Goal: Task Accomplishment & Management: Complete application form

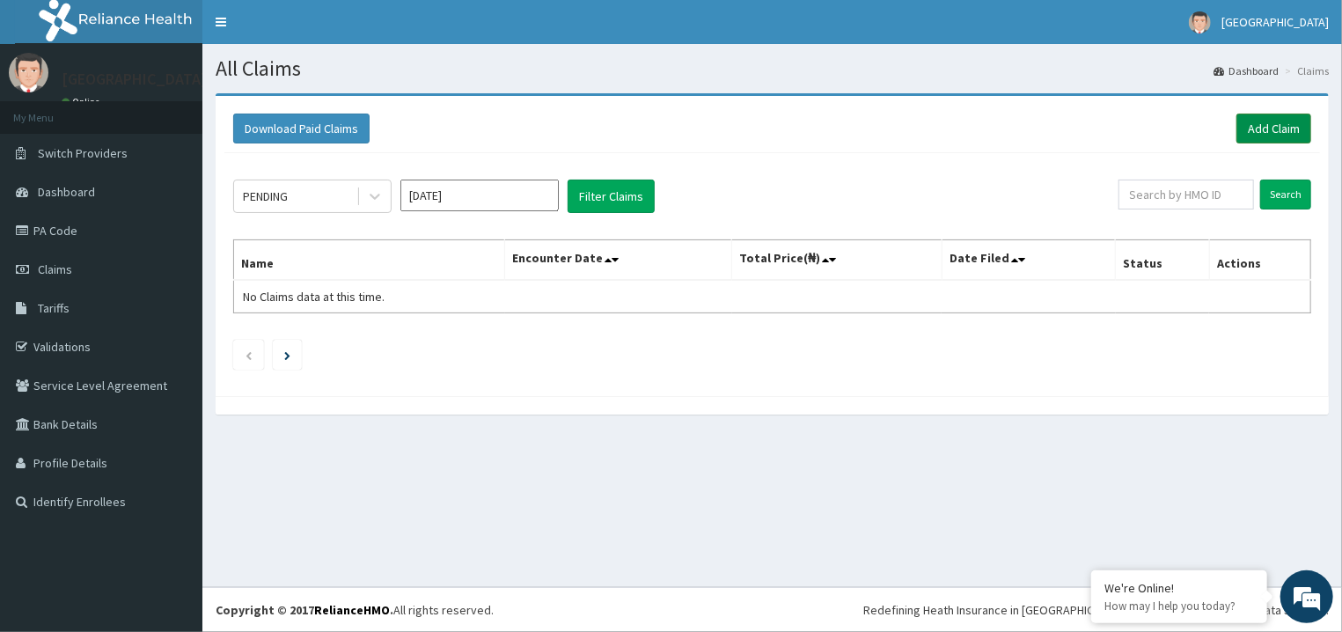
click at [1278, 127] on link "Add Claim" at bounding box center [1274, 129] width 75 height 30
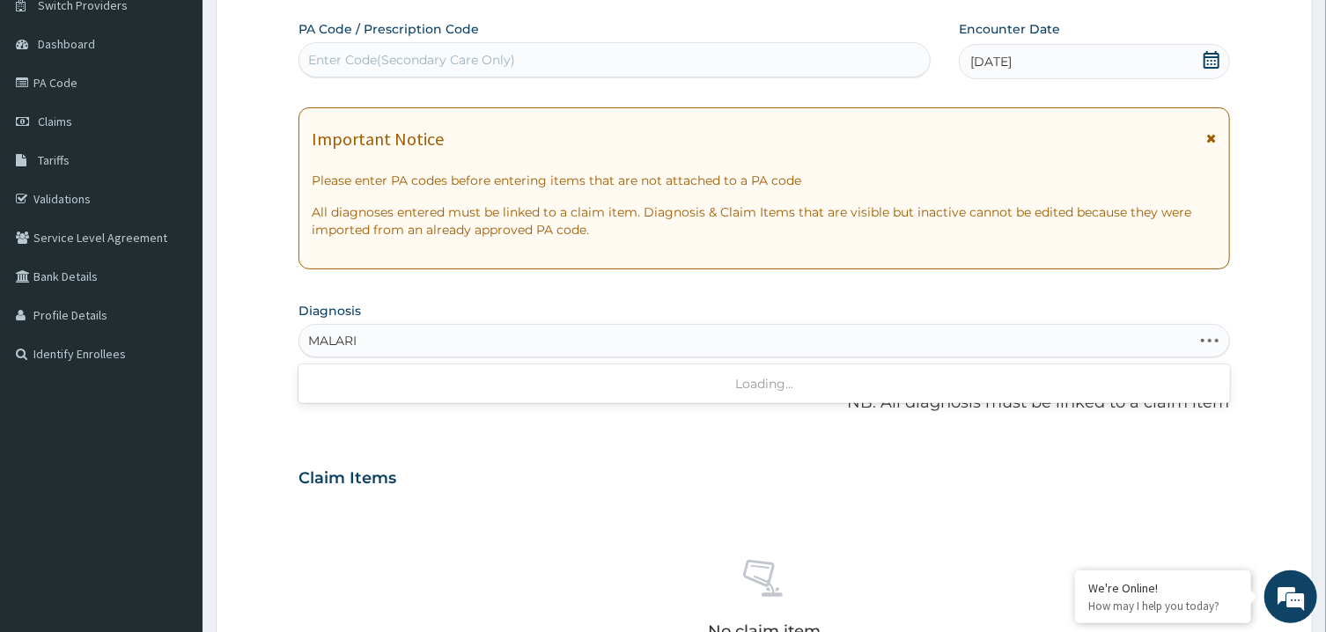
type input "MALARIA"
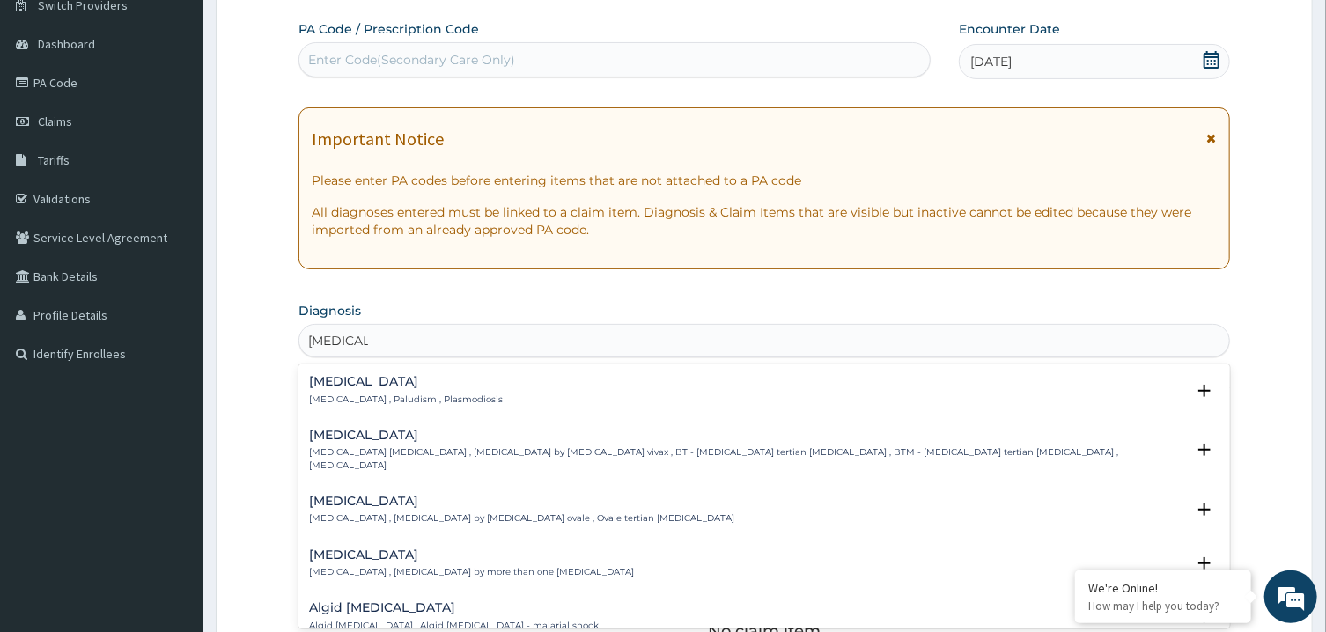
click at [374, 393] on div "Malaria Malaria , Paludism , Plasmodiosis" at bounding box center [406, 390] width 194 height 31
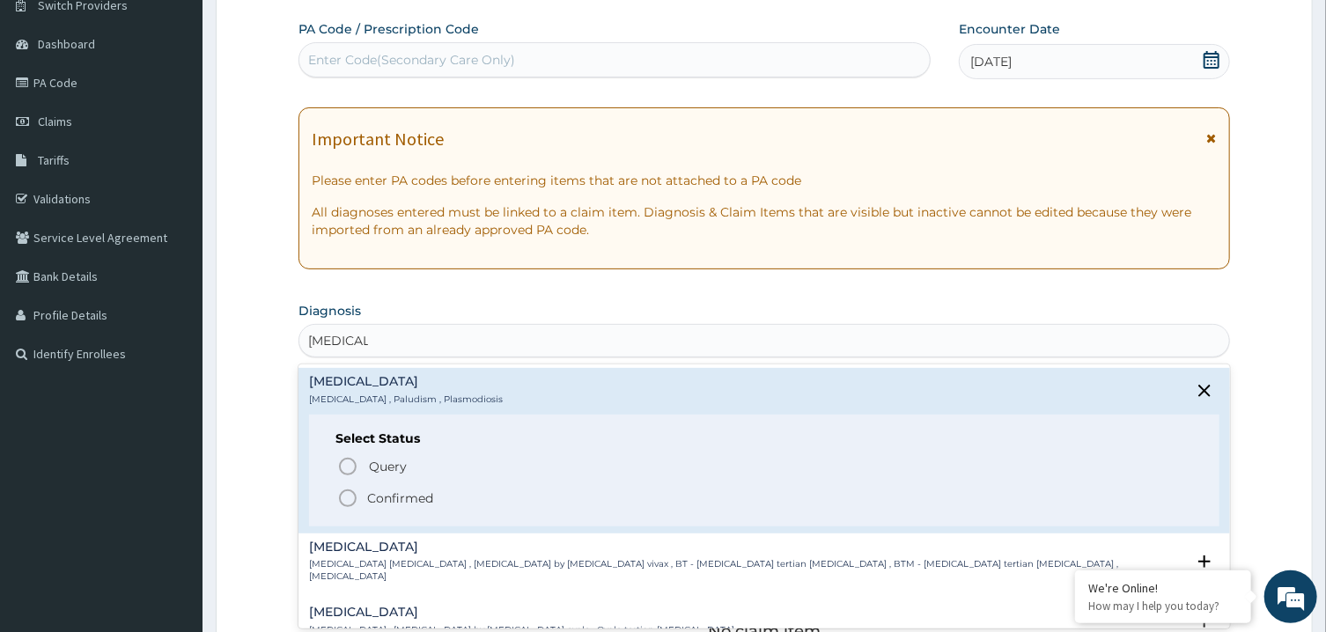
click at [346, 497] on icon "status option filled" at bounding box center [347, 498] width 21 height 21
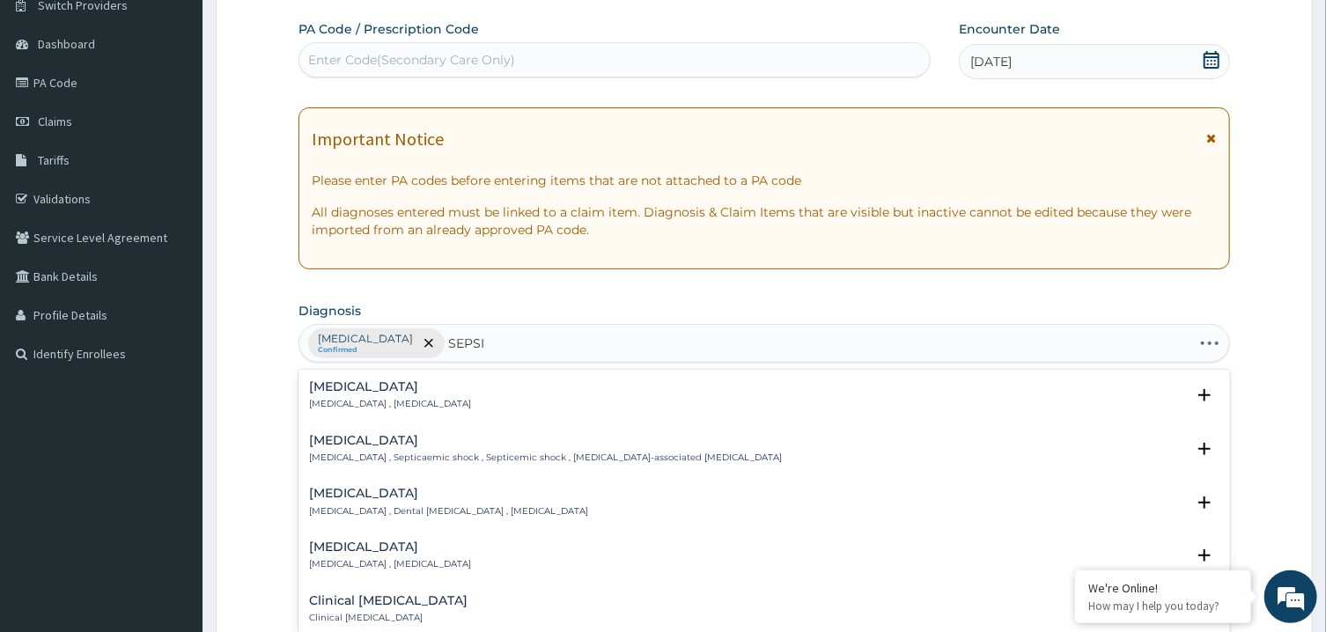
type input "SEPSIS"
click at [342, 387] on h4 "Sepsis" at bounding box center [390, 386] width 162 height 13
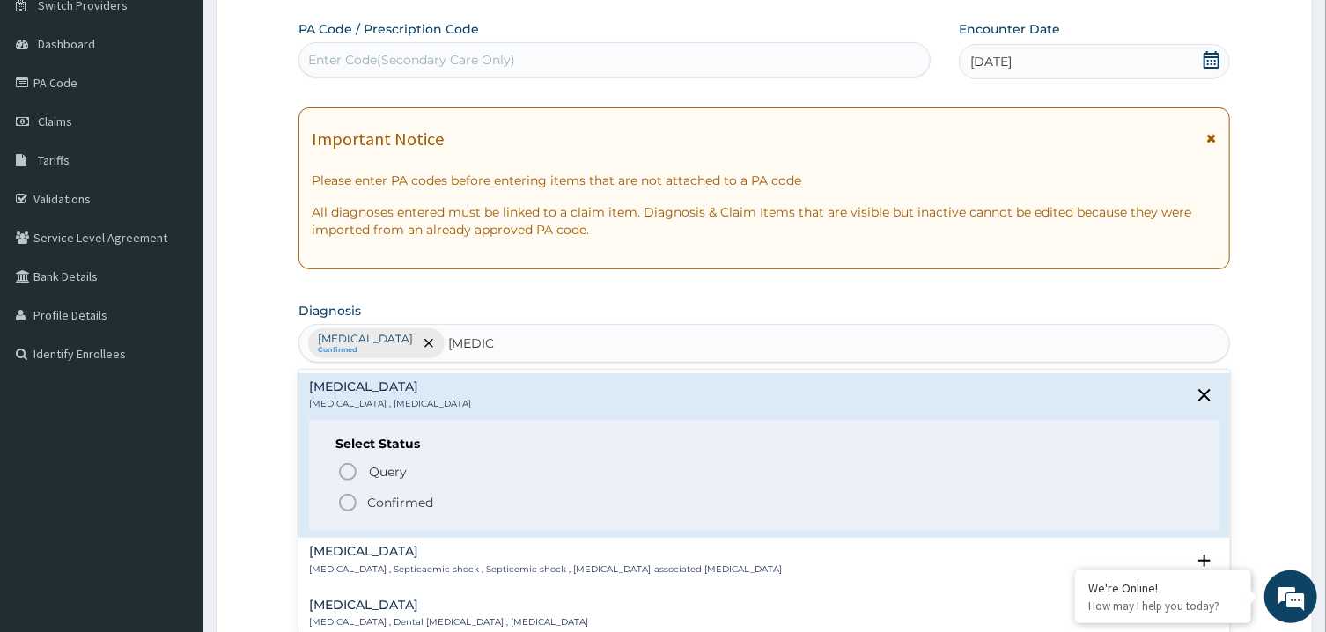
click at [342, 496] on circle "status option filled" at bounding box center [348, 503] width 16 height 16
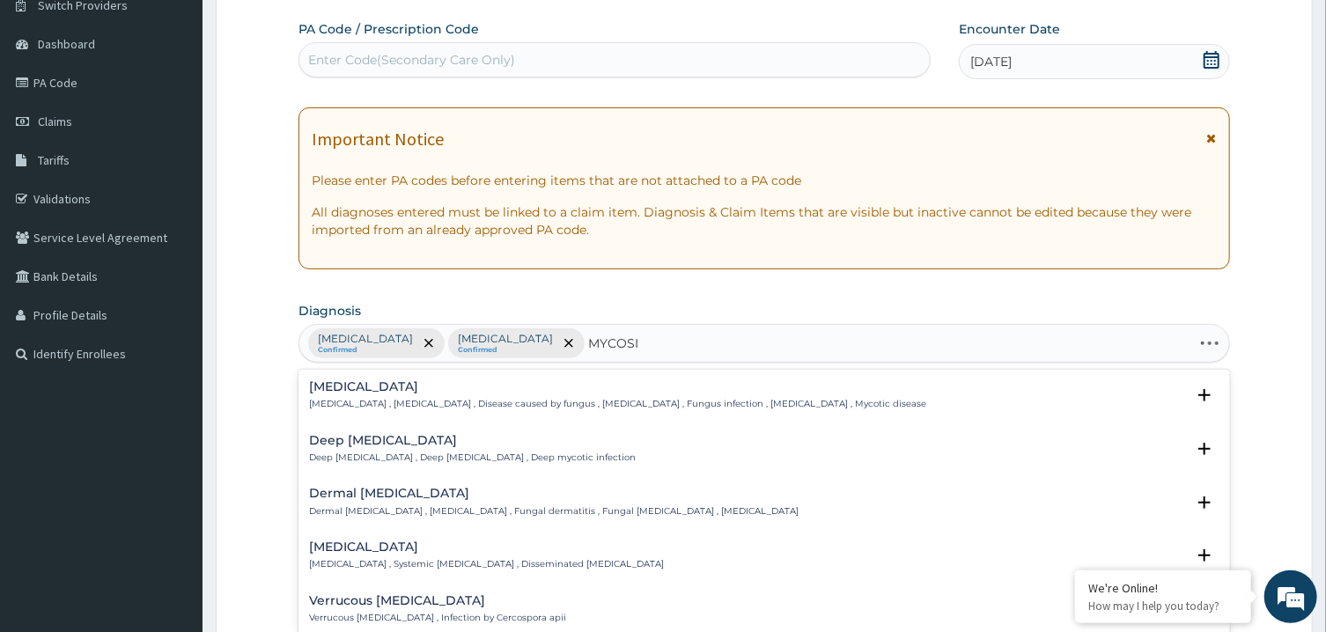
type input "MYCOSIS"
click at [346, 494] on h4 "Dermal mycosis" at bounding box center [553, 493] width 489 height 13
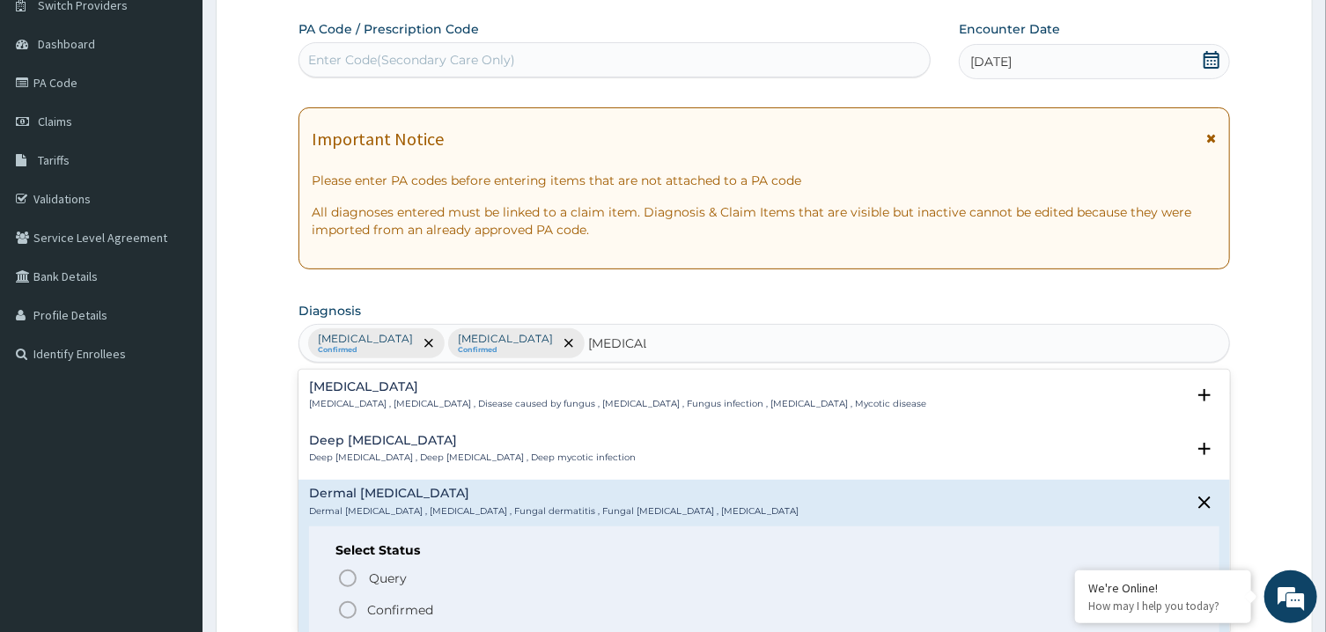
click at [350, 609] on icon "status option filled" at bounding box center [347, 609] width 21 height 21
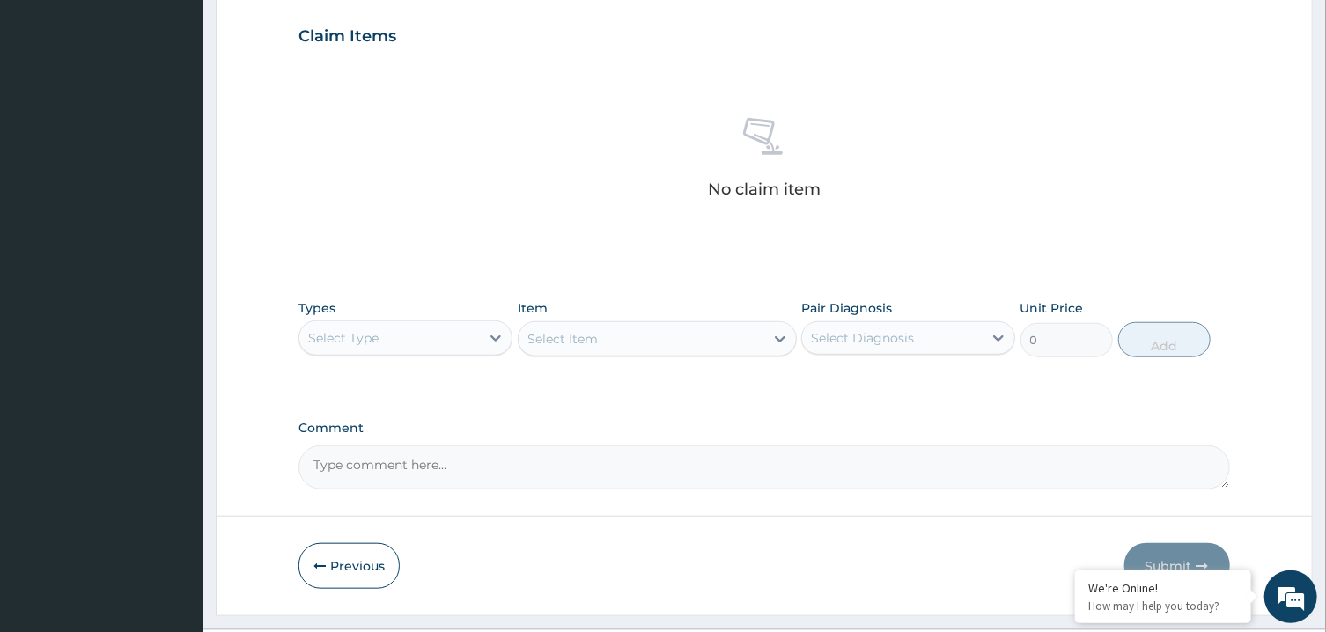
scroll to position [601, 0]
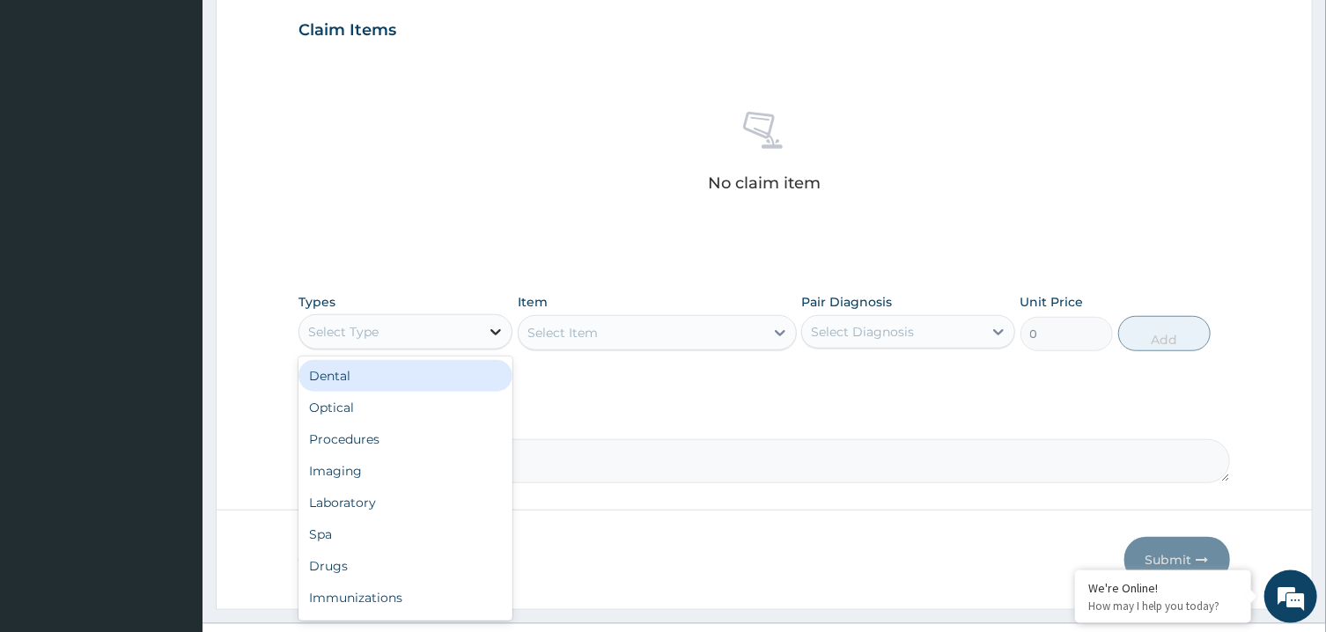
click at [486, 325] on div at bounding box center [496, 332] width 32 height 32
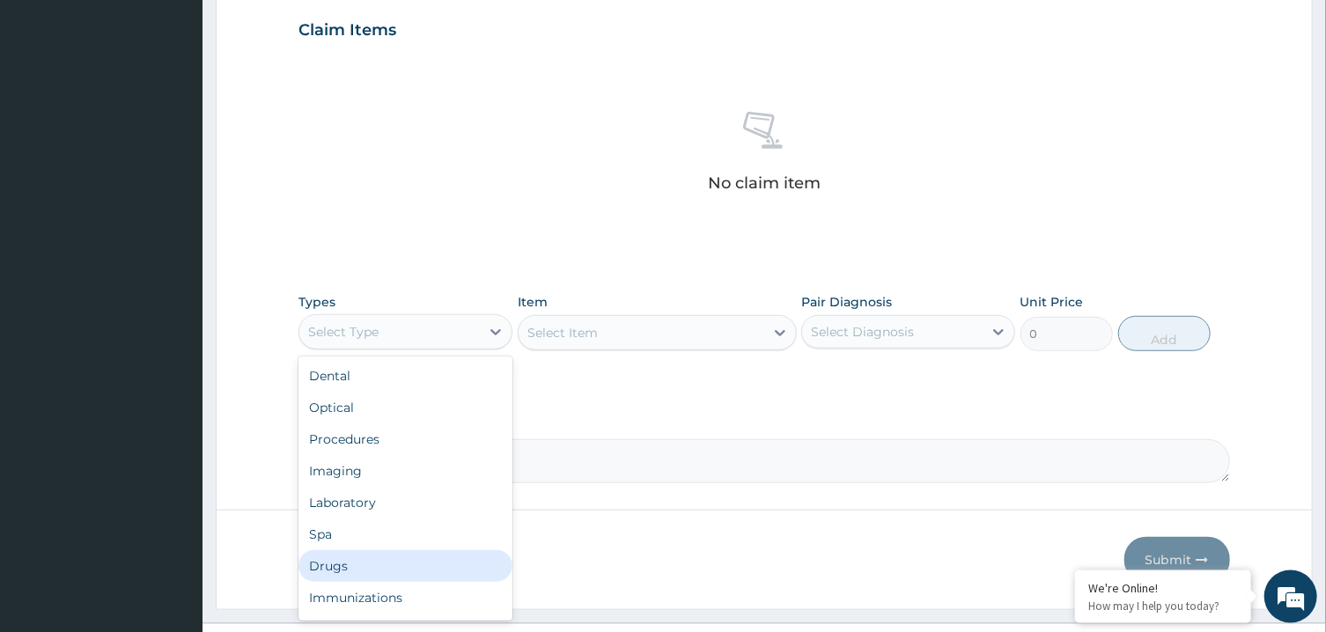
click at [377, 553] on div "Drugs" at bounding box center [405, 566] width 214 height 32
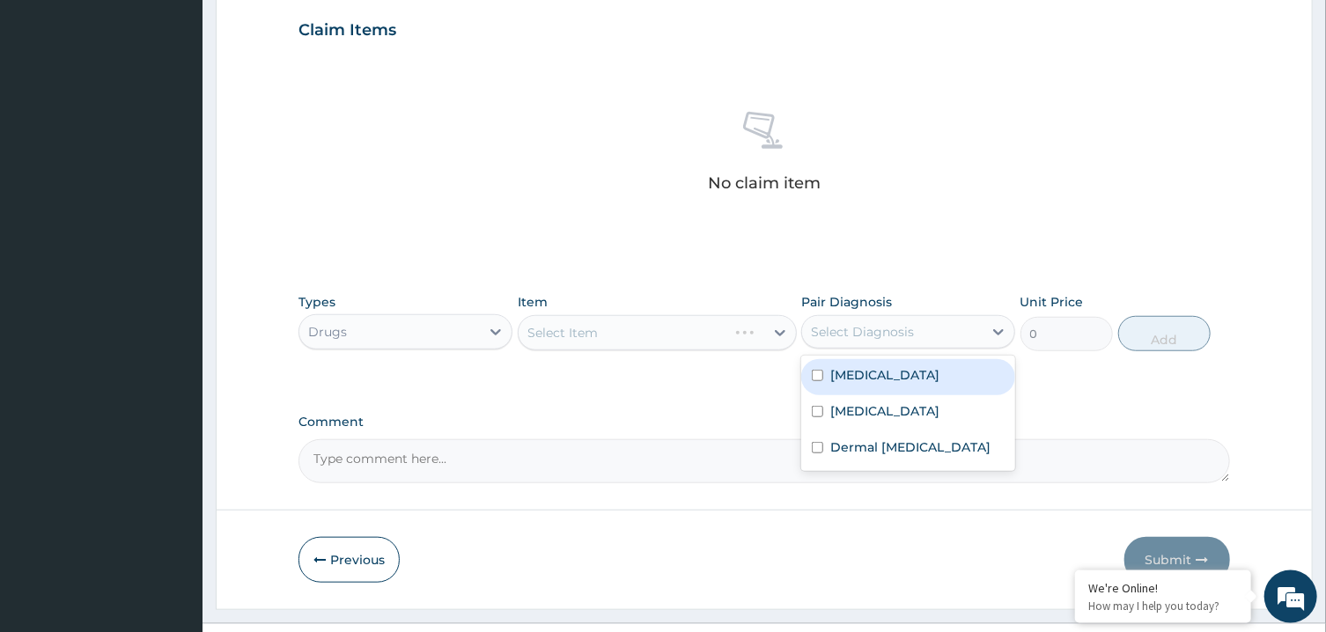
click at [871, 325] on div "Select Diagnosis" at bounding box center [862, 332] width 103 height 18
click at [878, 379] on div "Malaria" at bounding box center [908, 377] width 214 height 36
checkbox input "true"
click at [727, 334] on div "Select Item" at bounding box center [622, 333] width 209 height 28
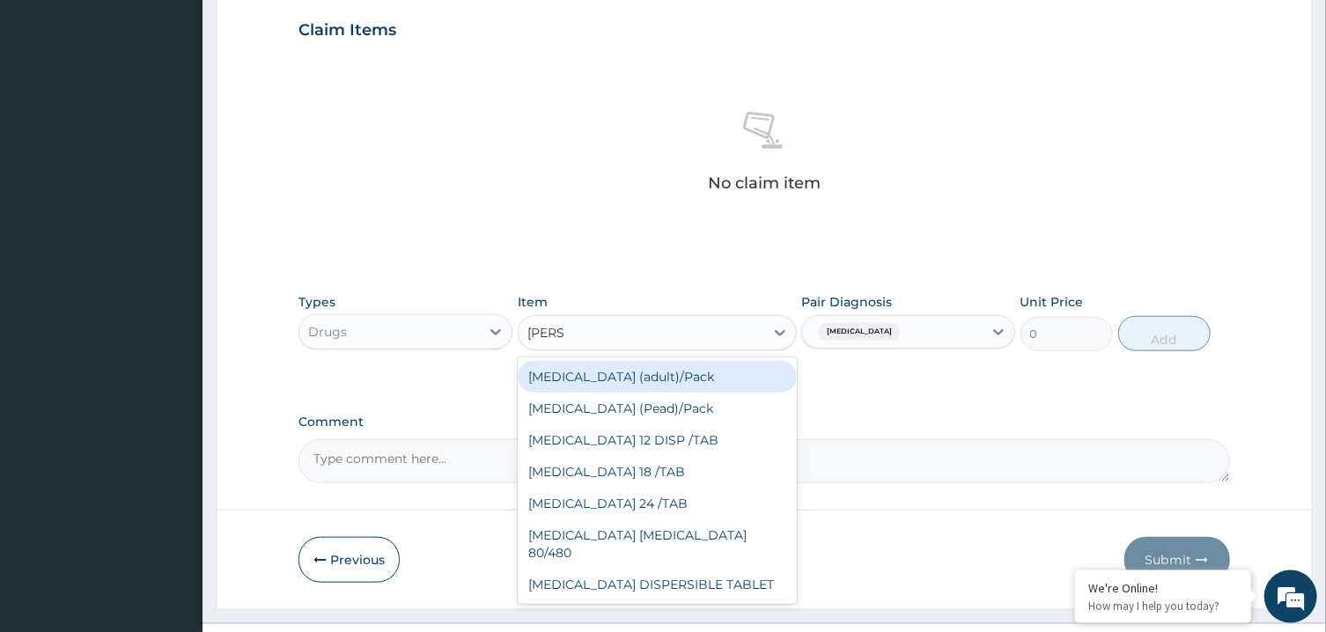
type input "COART"
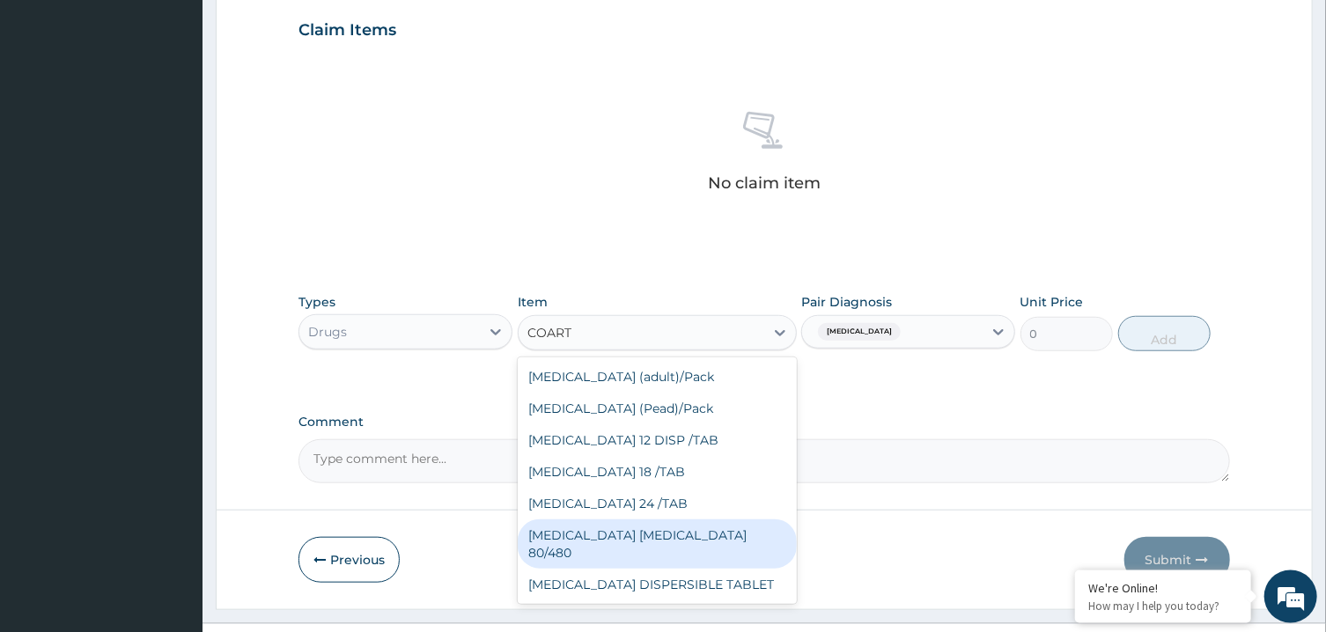
click at [659, 522] on div "COARTEM D TAB 80/480" at bounding box center [657, 543] width 279 height 49
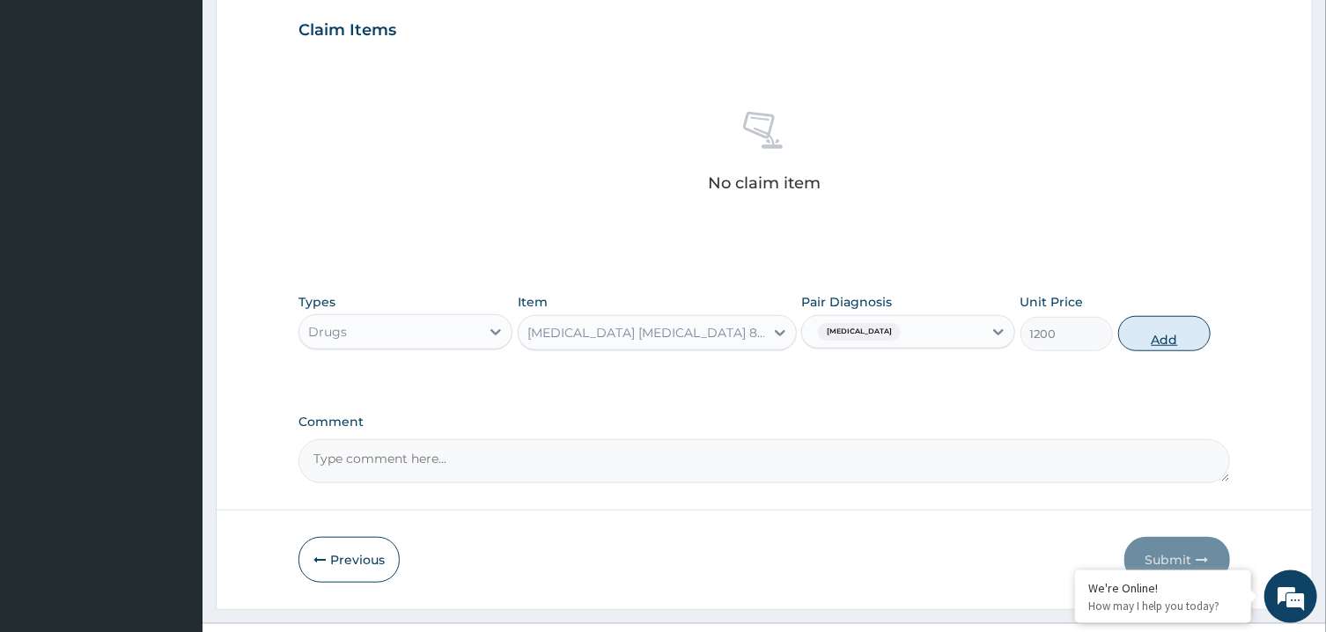
click at [1154, 335] on button "Add" at bounding box center [1164, 333] width 93 height 35
type input "0"
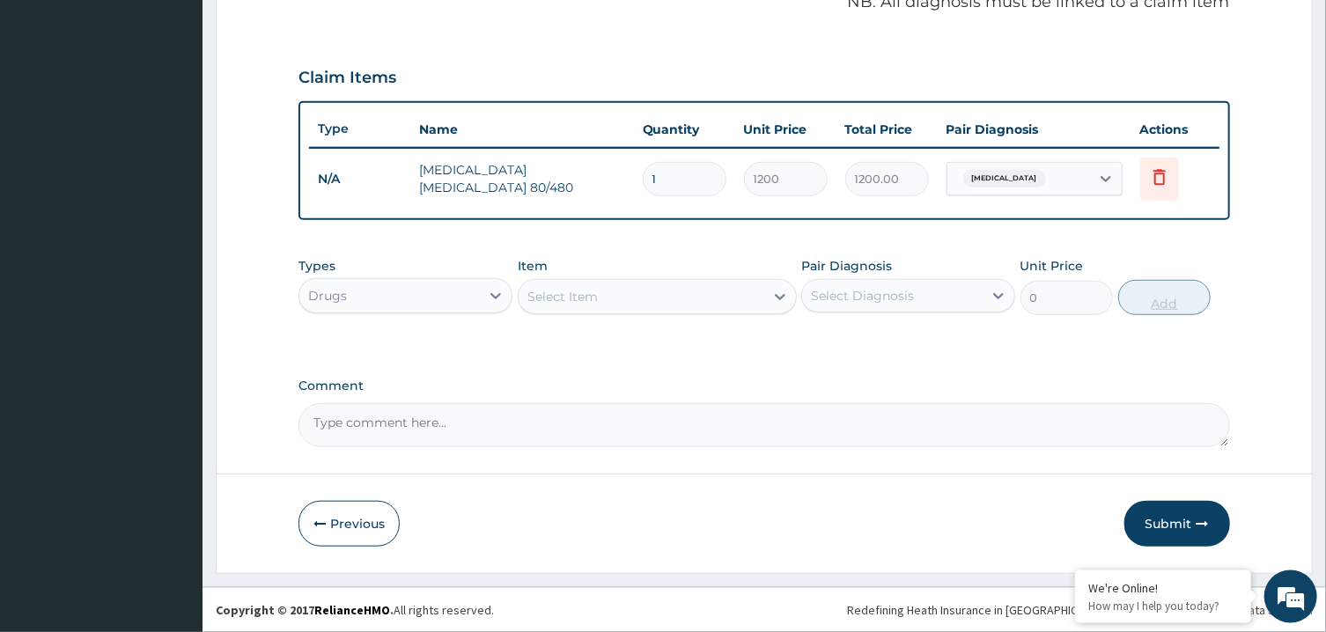
scroll to position [552, 0]
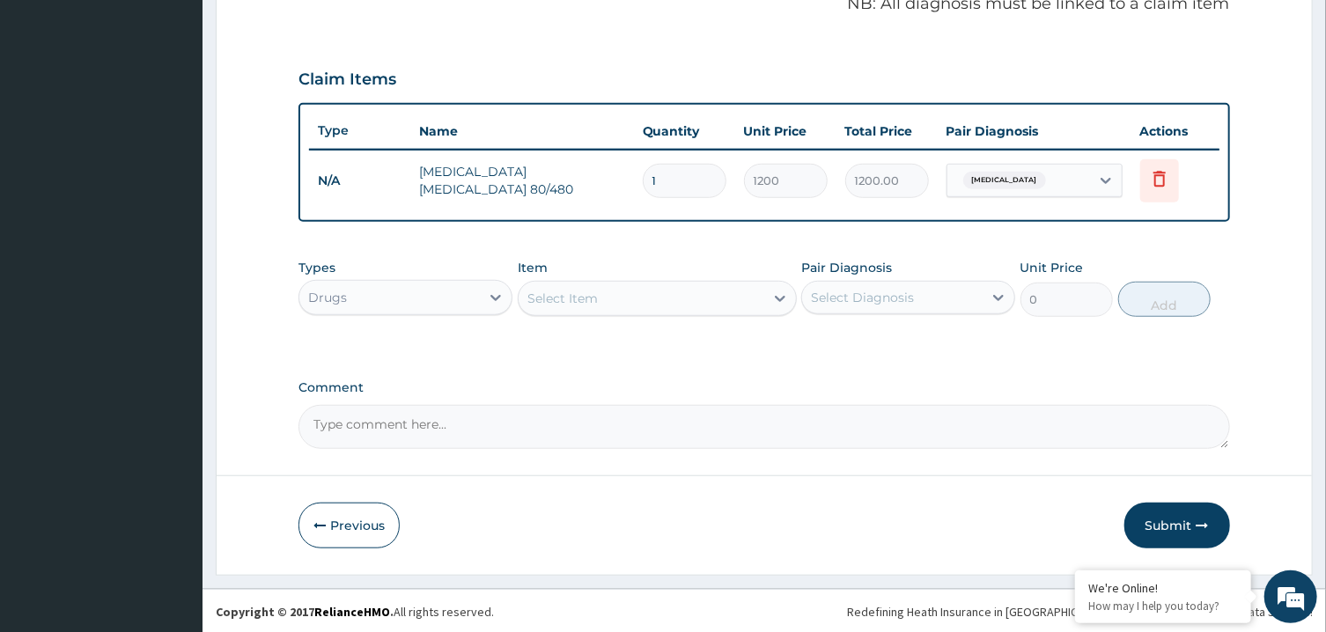
click at [628, 288] on div "Select Item" at bounding box center [641, 298] width 246 height 28
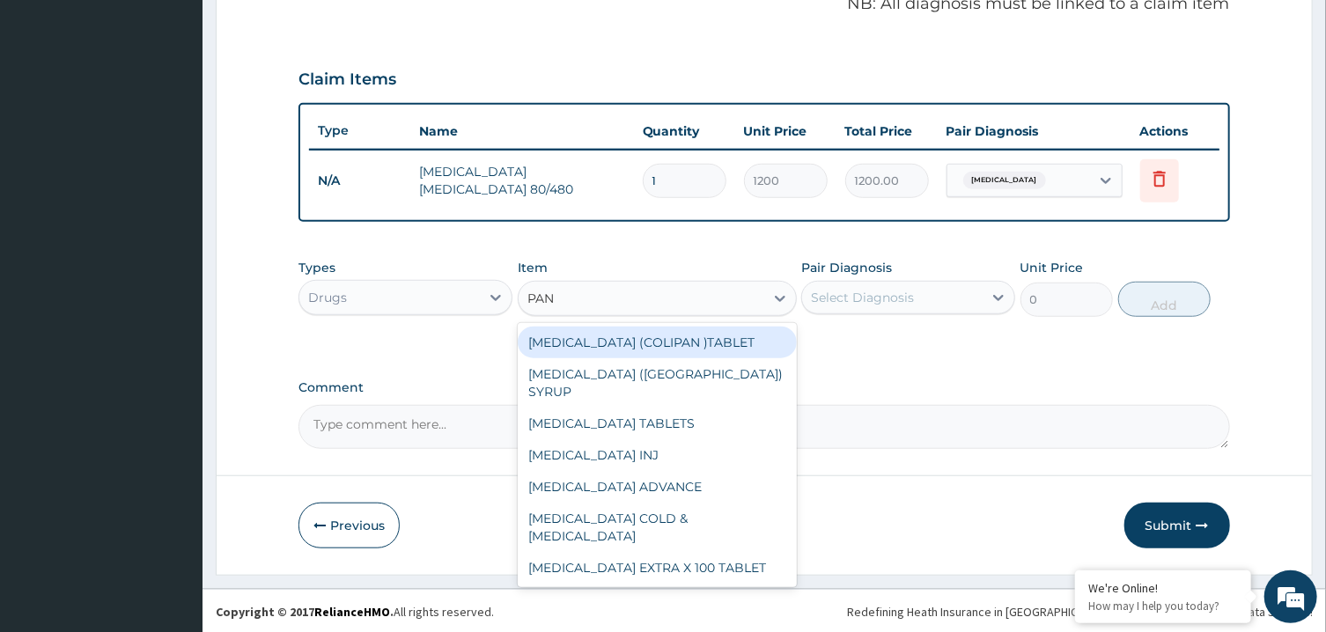
type input "PANA"
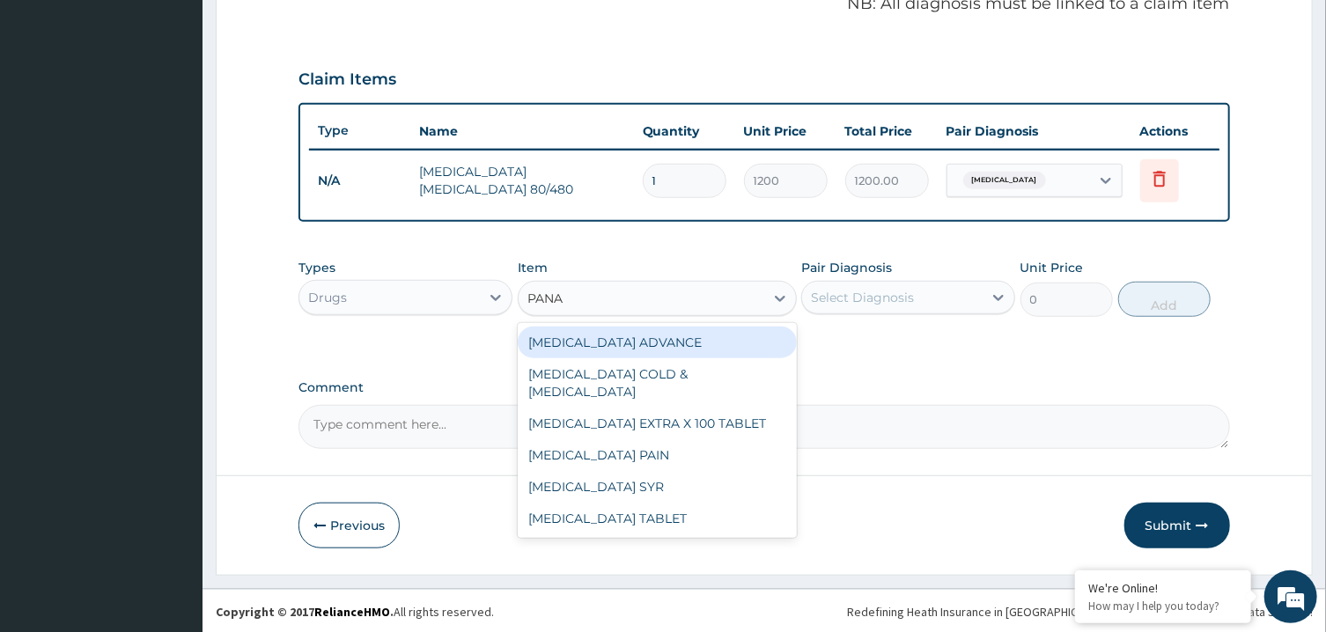
click at [643, 336] on div "PANADOL ADVANCE" at bounding box center [657, 343] width 279 height 32
type input "90"
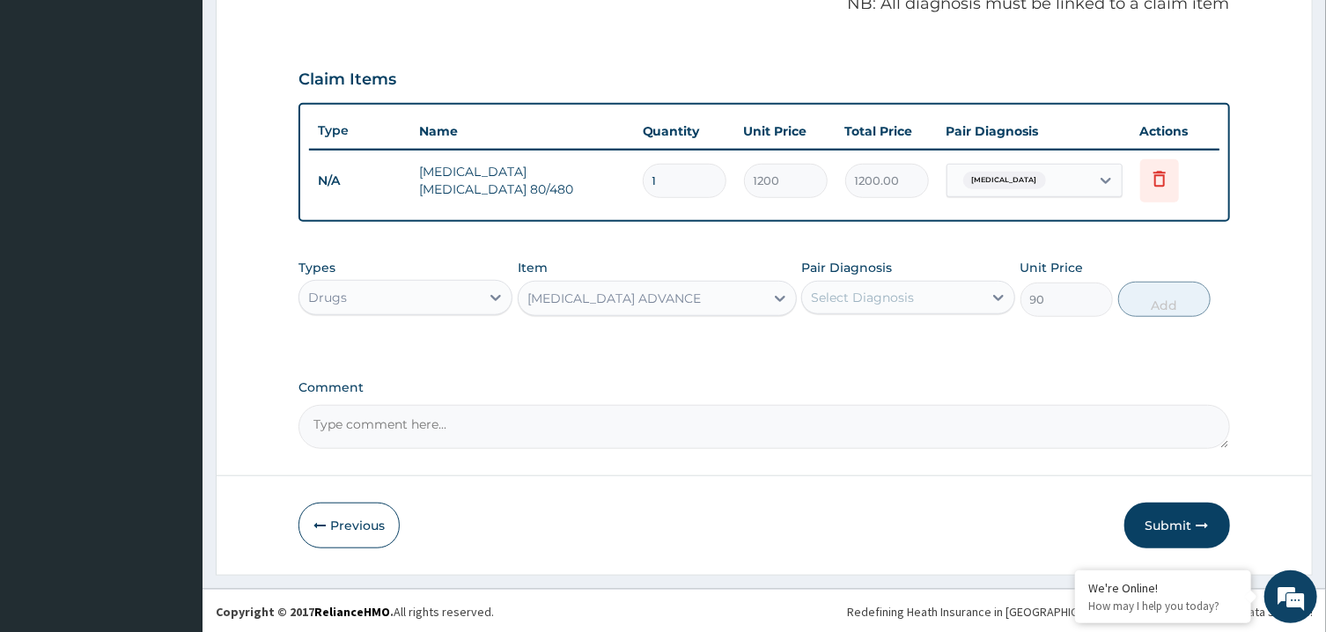
click at [893, 294] on div "Select Diagnosis" at bounding box center [862, 298] width 103 height 18
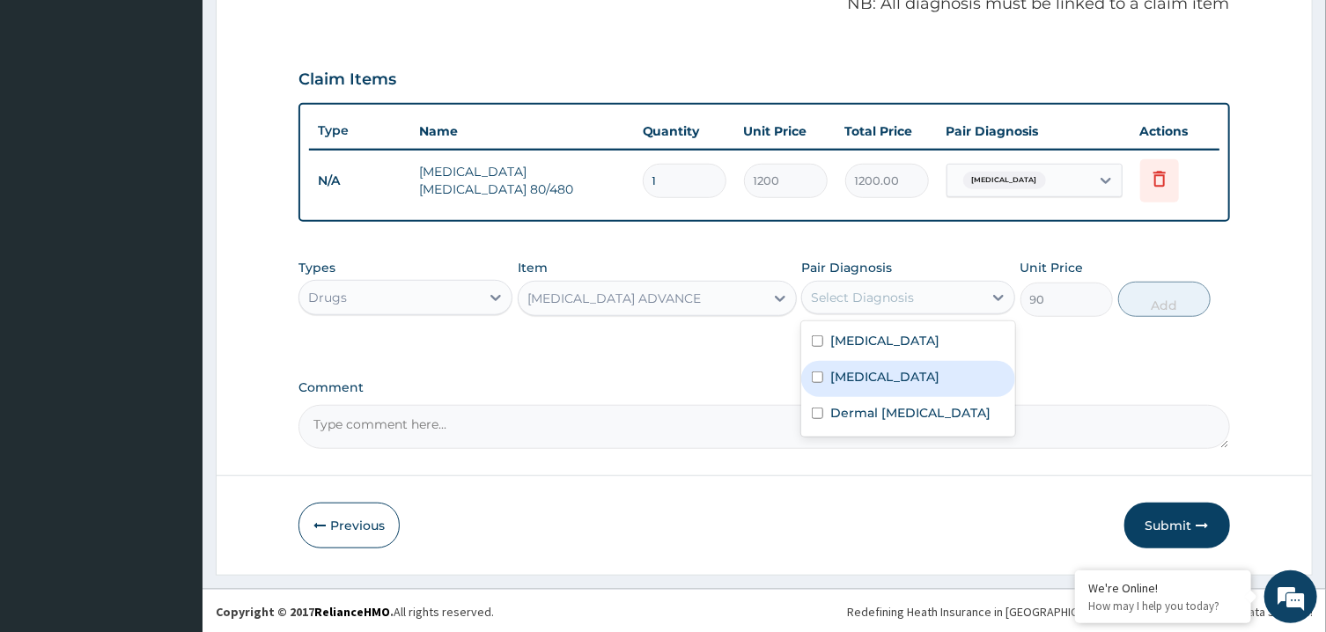
click at [915, 382] on div "Sepsis" at bounding box center [908, 379] width 214 height 36
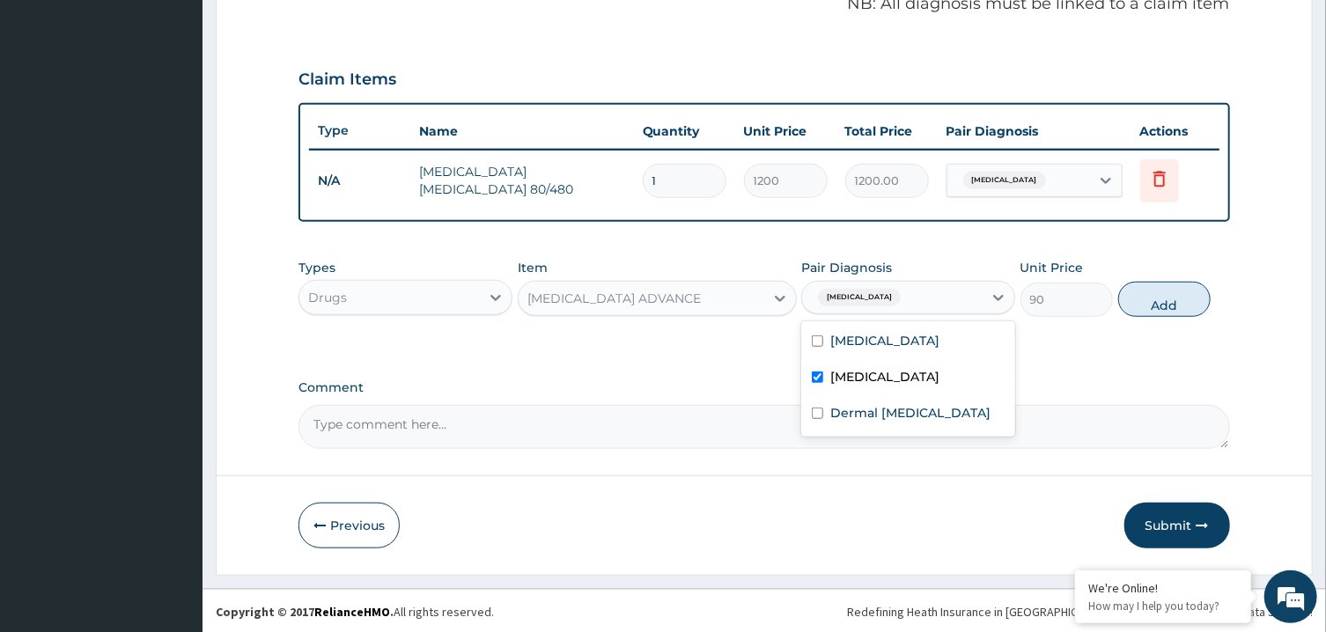
checkbox input "true"
click at [920, 346] on div "Malaria" at bounding box center [908, 343] width 214 height 36
checkbox input "true"
click at [1157, 298] on button "Add" at bounding box center [1164, 299] width 93 height 35
type input "0"
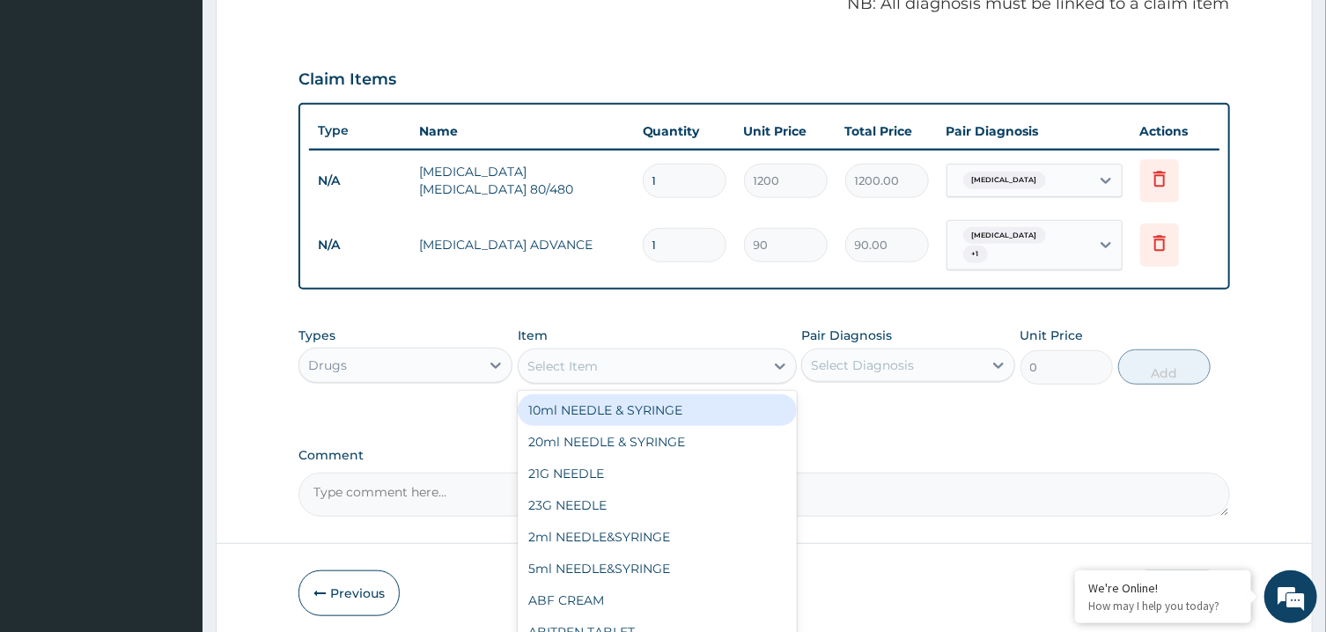
click at [599, 369] on div "Select Item" at bounding box center [641, 366] width 246 height 28
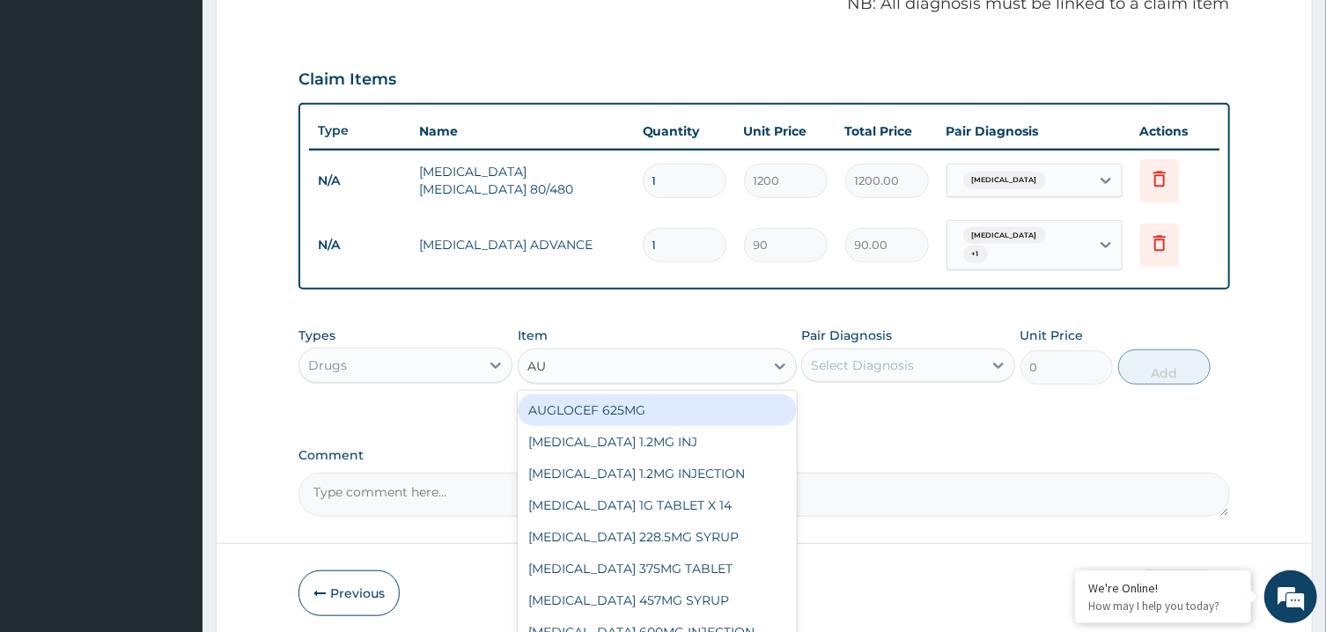
type input "AUG"
click at [635, 399] on div "AUGLOCEF 625MG" at bounding box center [657, 410] width 279 height 32
type input "900"
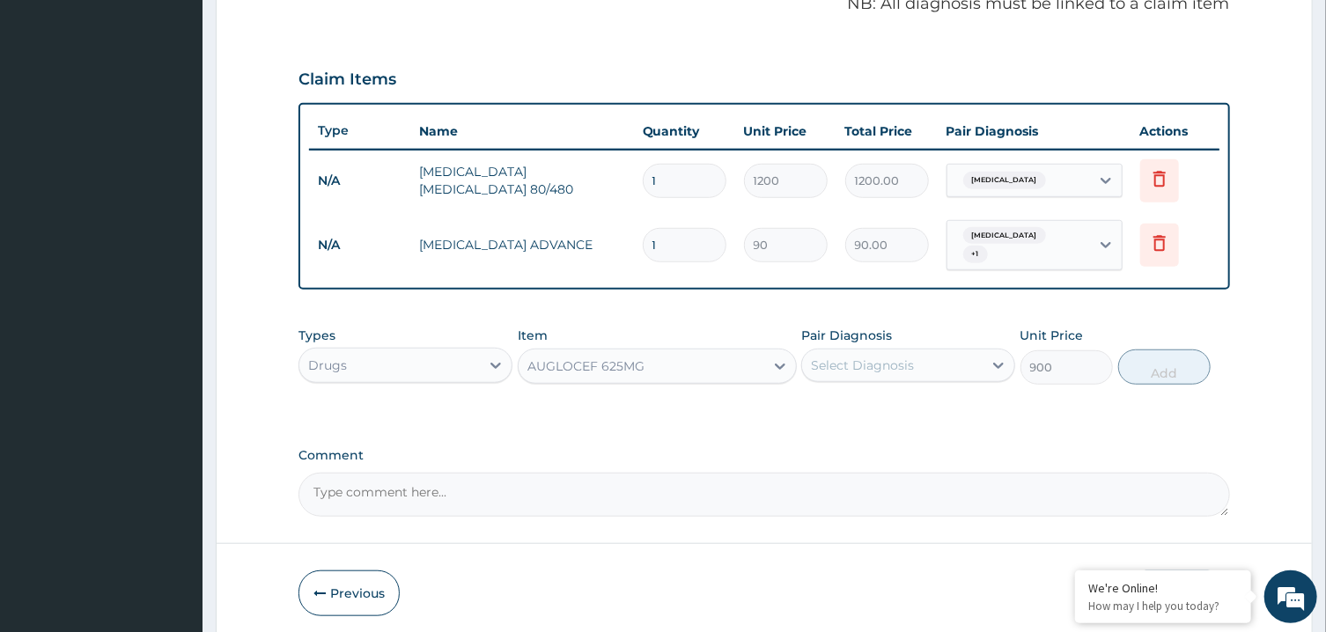
click at [944, 357] on div "Select Diagnosis" at bounding box center [892, 365] width 180 height 28
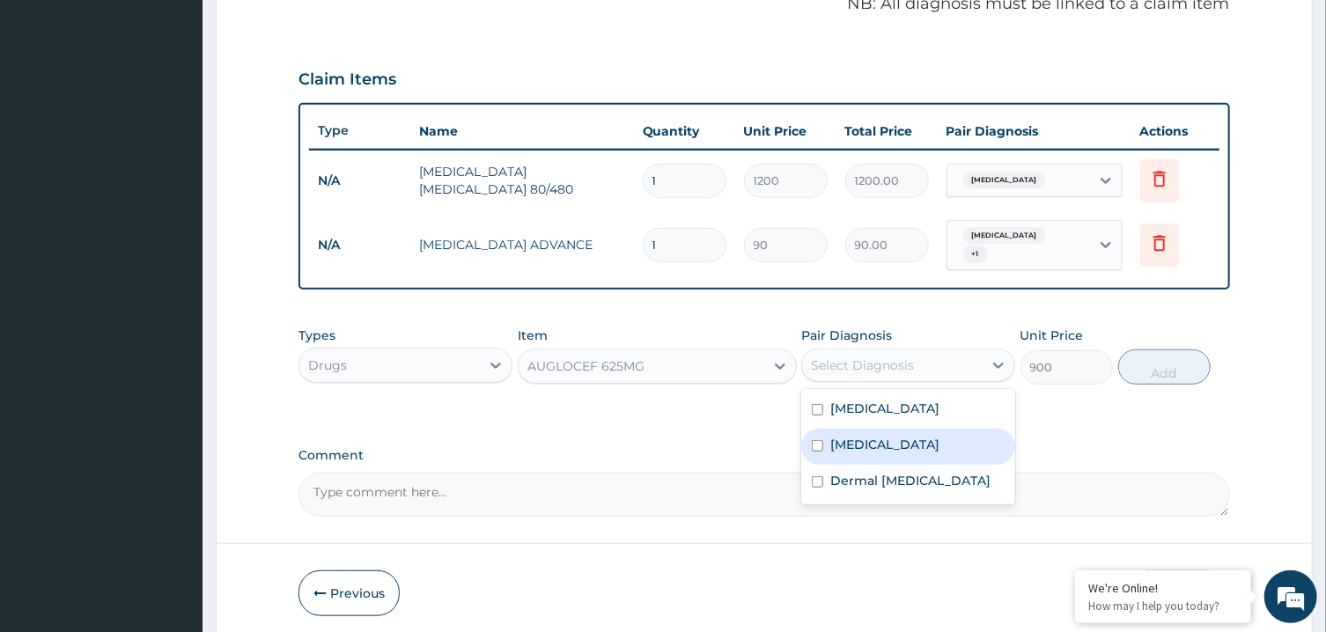
click at [900, 438] on div "Sepsis" at bounding box center [908, 447] width 214 height 36
checkbox input "true"
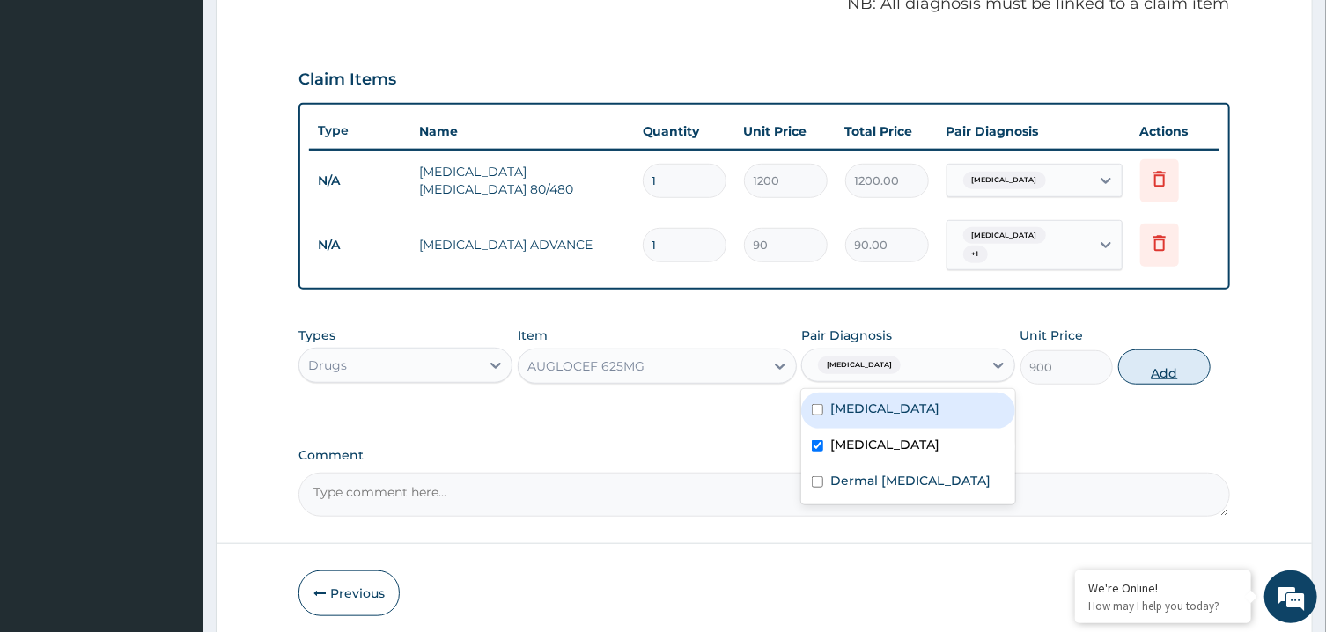
click at [1147, 356] on button "Add" at bounding box center [1164, 366] width 93 height 35
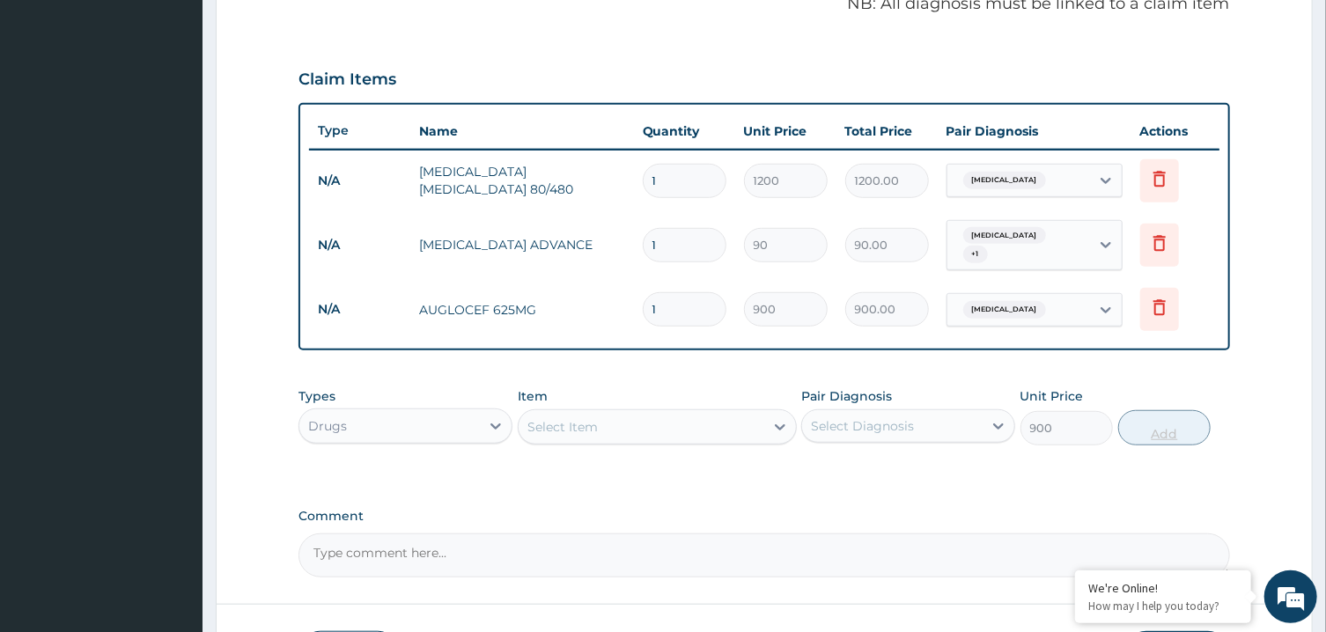
type input "0"
click at [702, 419] on div "Select Item" at bounding box center [641, 427] width 246 height 28
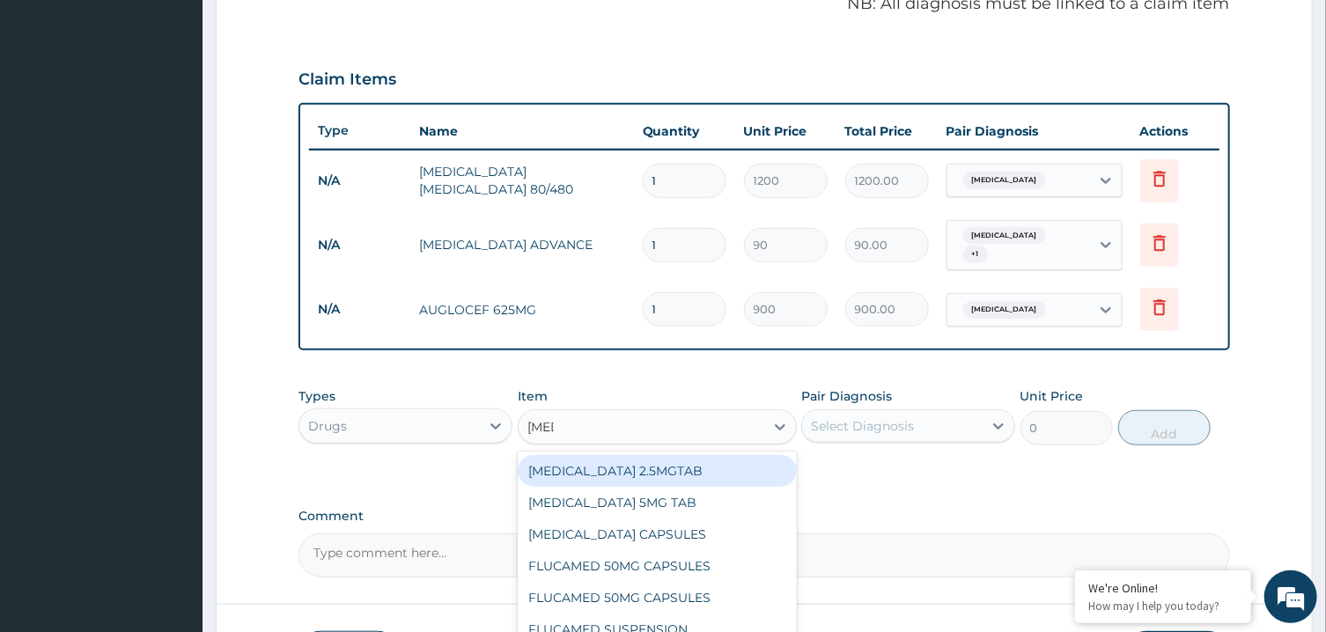
type input "FLUC"
click at [710, 455] on div "DIFLUCAN CAPSULES" at bounding box center [657, 471] width 279 height 32
type input "600"
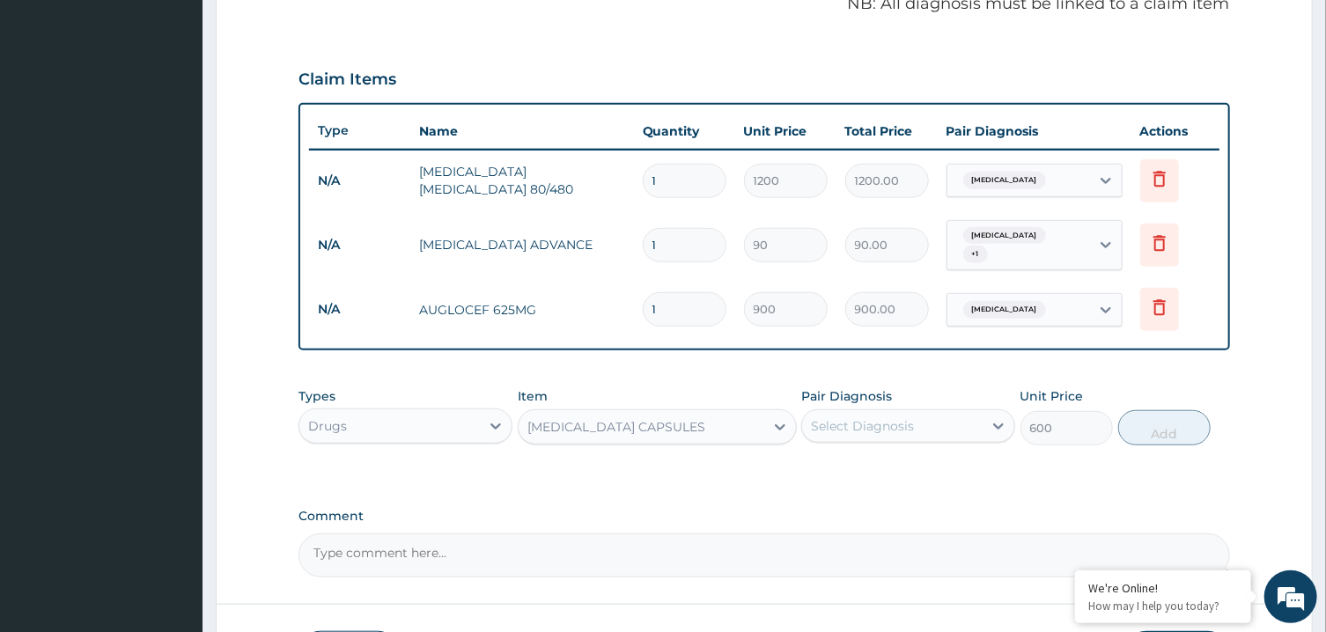
click at [833, 417] on div "Select Diagnosis" at bounding box center [862, 426] width 103 height 18
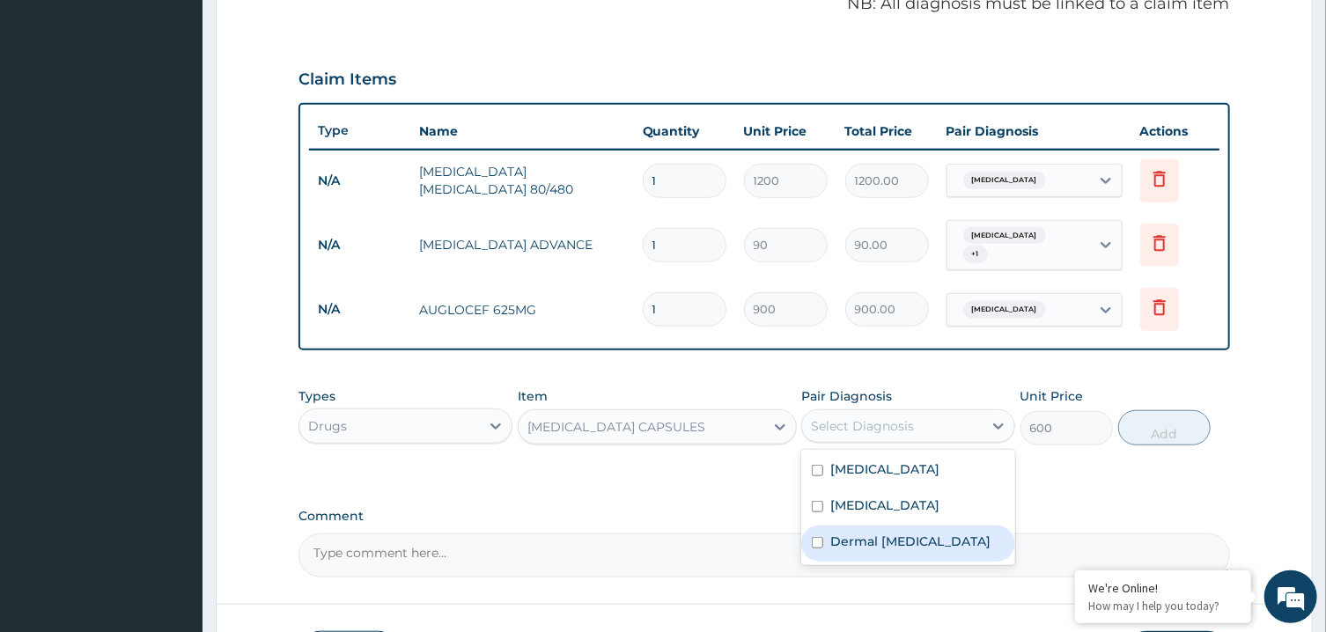
click at [893, 533] on label "Dermal mycosis" at bounding box center [910, 542] width 160 height 18
checkbox input "true"
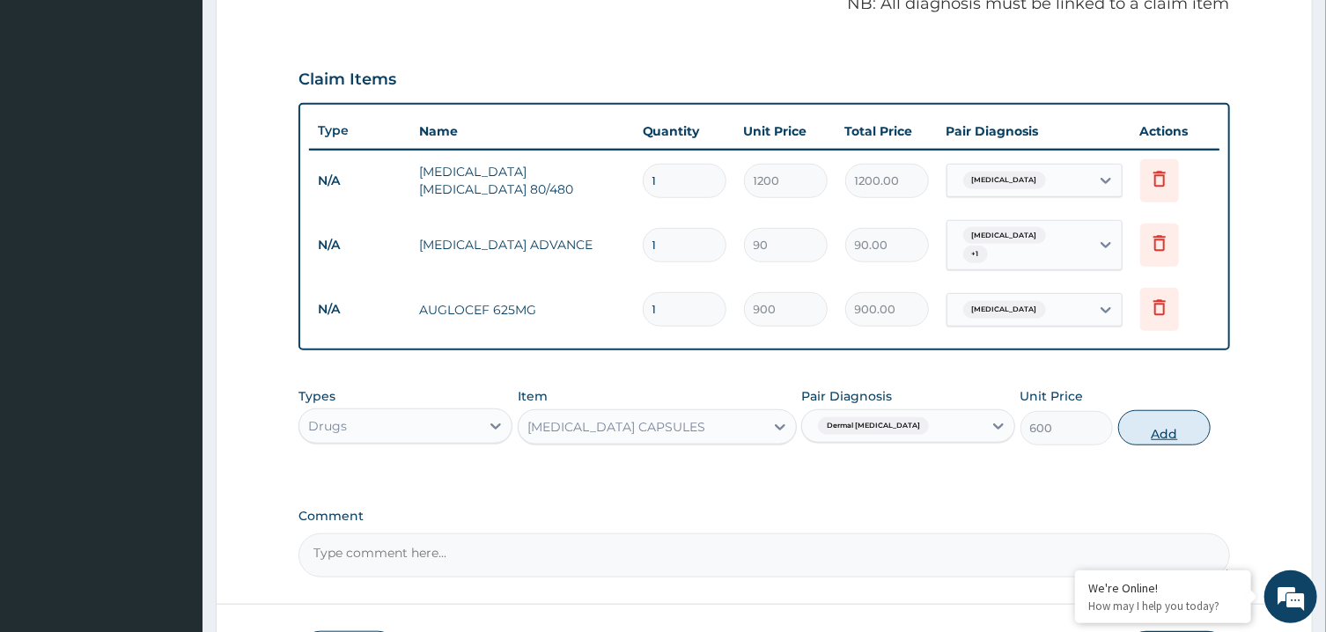
click at [1152, 420] on button "Add" at bounding box center [1164, 427] width 93 height 35
type input "0"
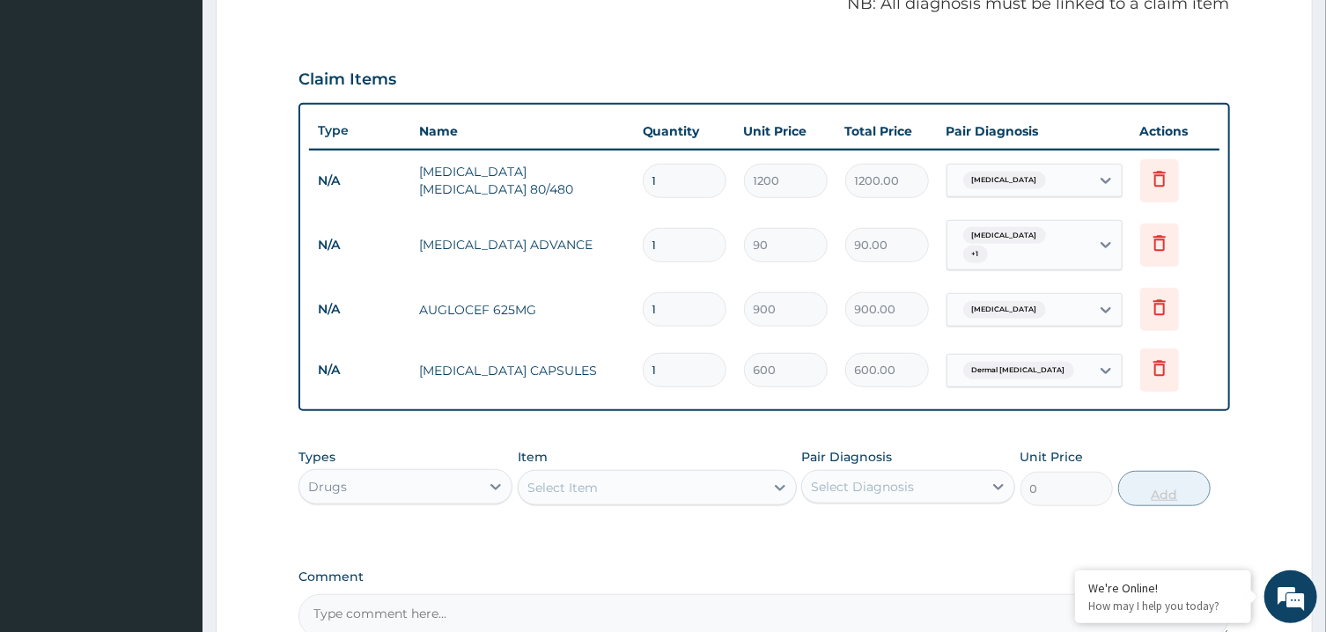
type input "0.00"
type input "7"
type input "4200.00"
type input "7"
click at [621, 474] on div "Select Item" at bounding box center [641, 488] width 246 height 28
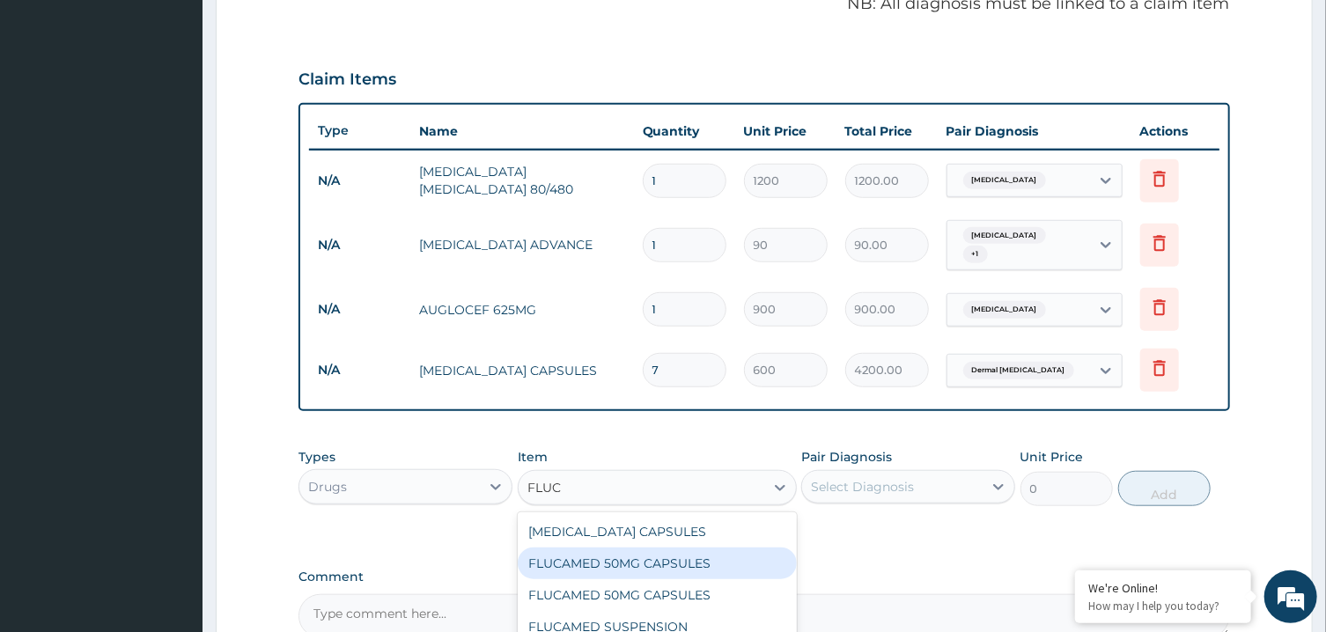
type input "FLUCO"
click at [642, 557] on div "Fluconazole 200mg/CAP" at bounding box center [657, 564] width 279 height 32
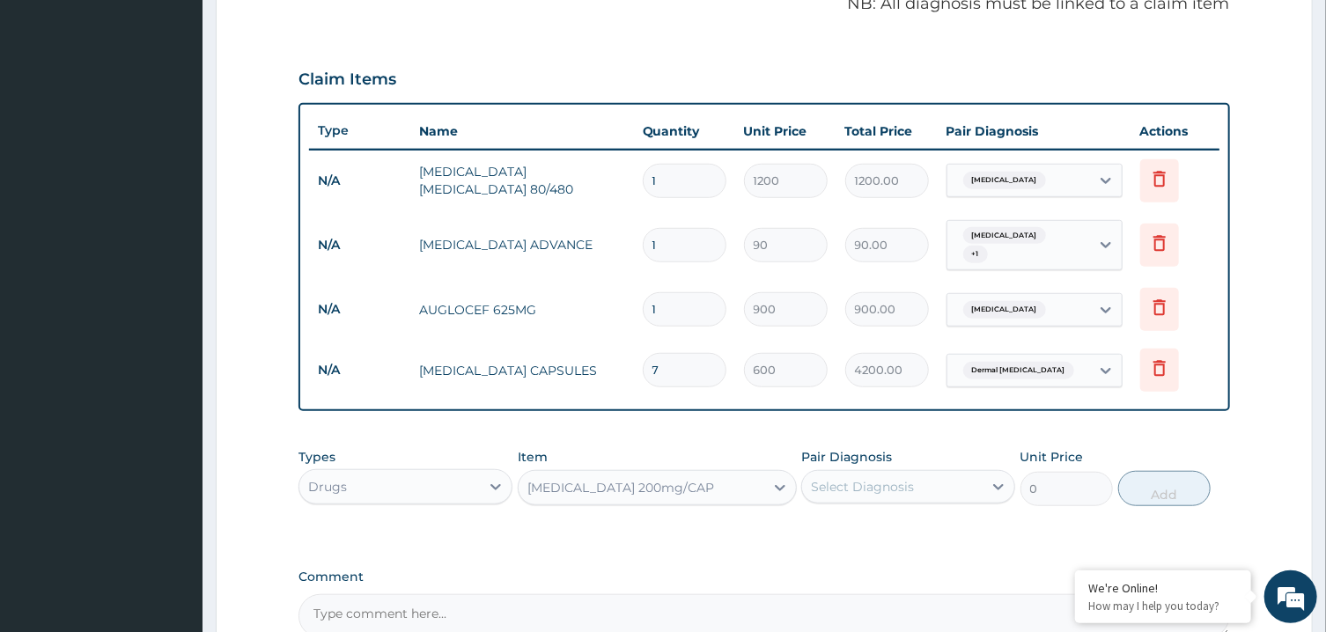
type input "300"
click at [668, 479] on div "Fluconazole 200mg/CAP" at bounding box center [620, 488] width 187 height 18
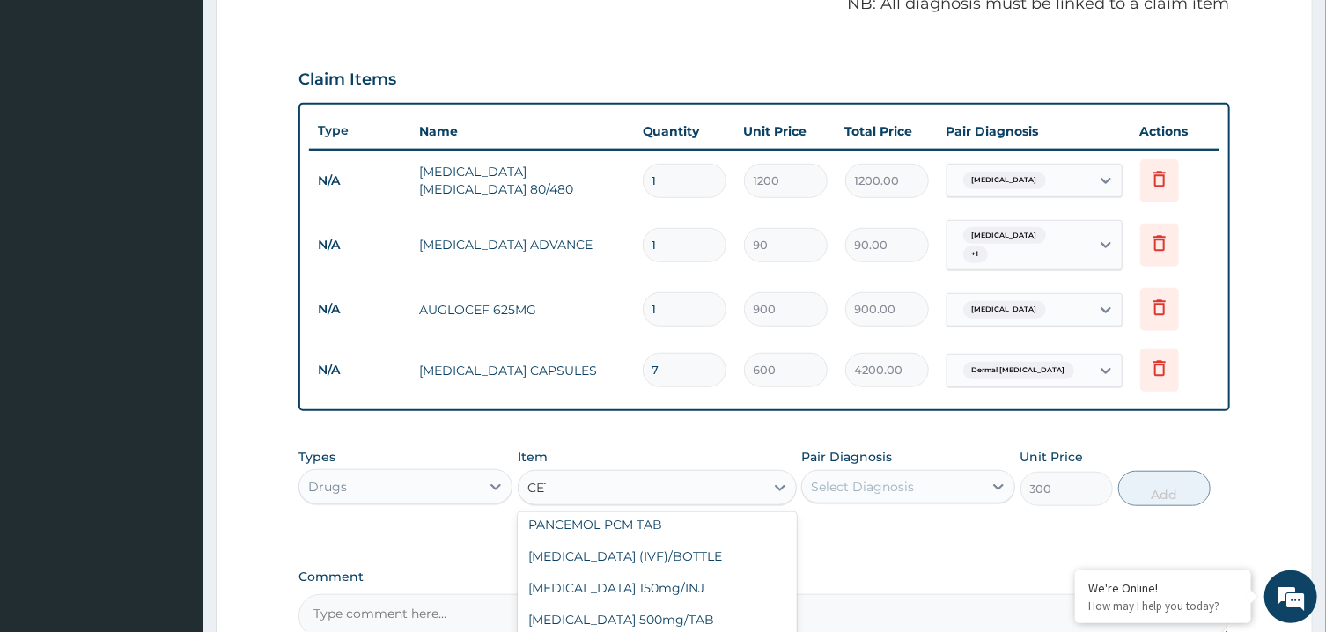
scroll to position [217, 0]
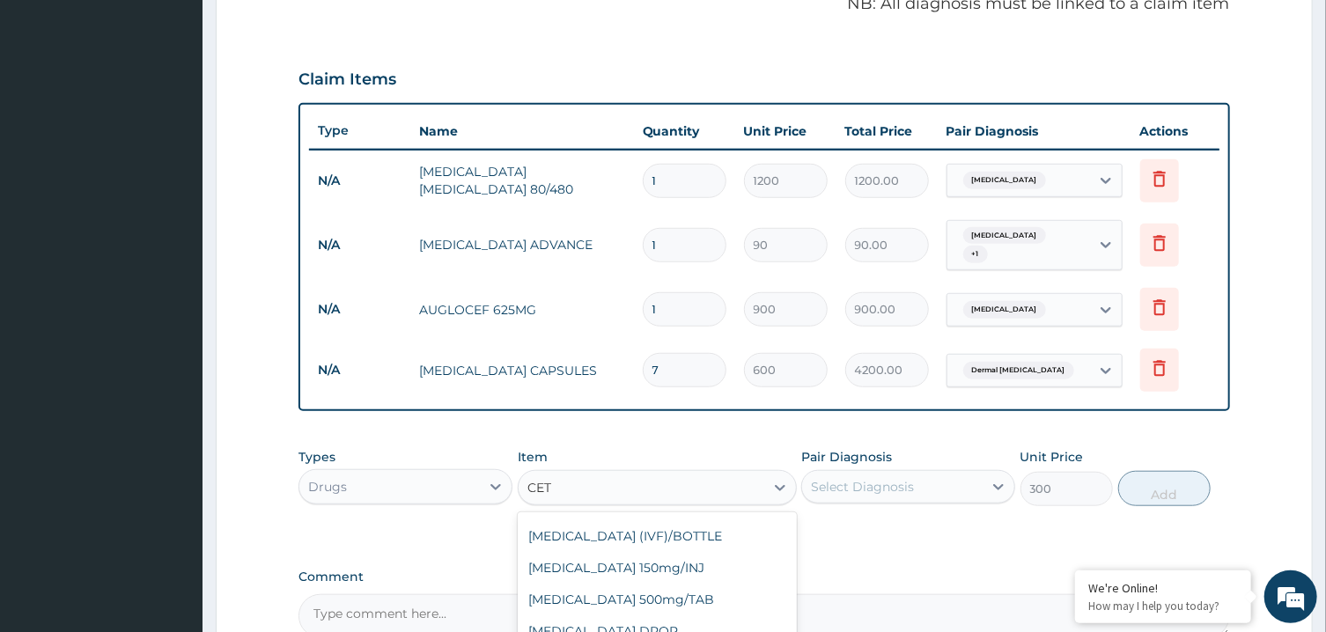
type input "CETR"
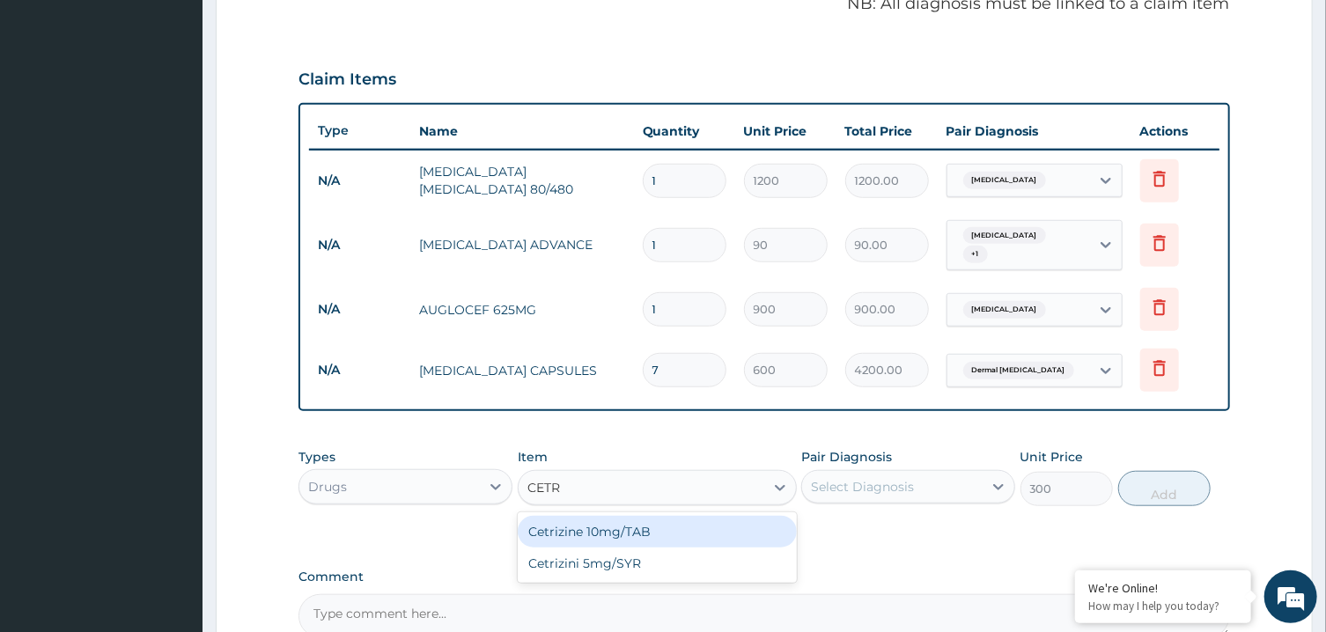
click at [693, 525] on div "Cetrizine 10mg/TAB" at bounding box center [657, 532] width 279 height 32
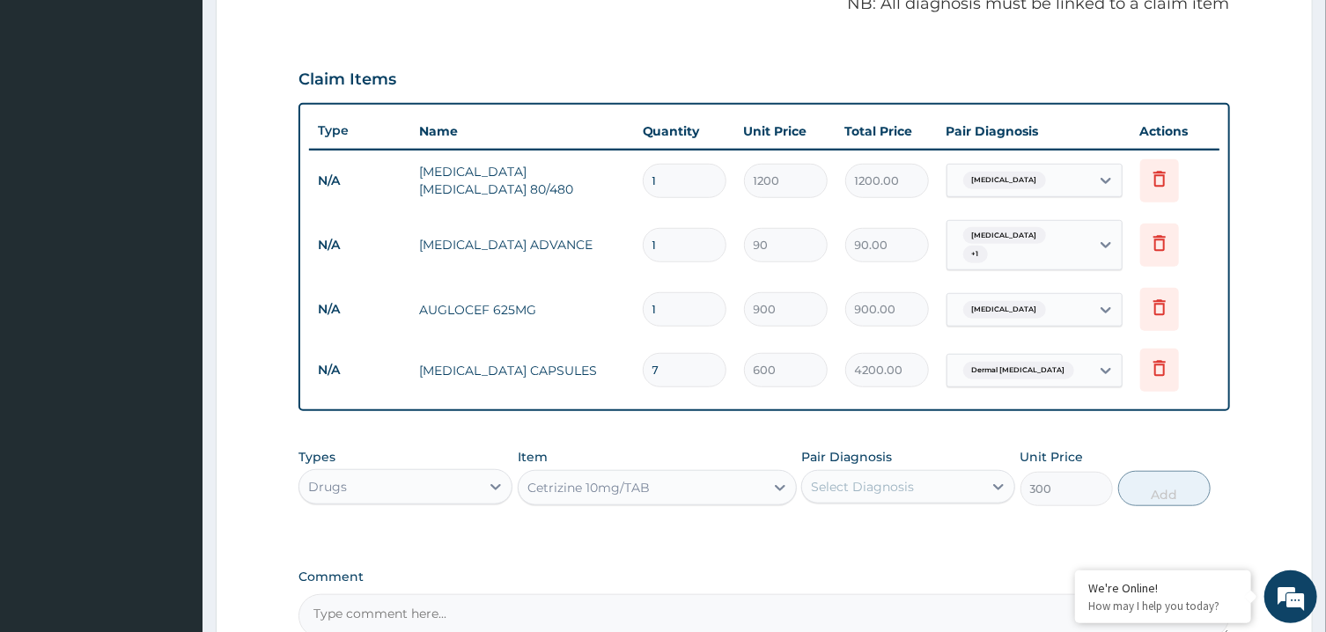
click at [952, 481] on div "Select Diagnosis" at bounding box center [892, 487] width 180 height 28
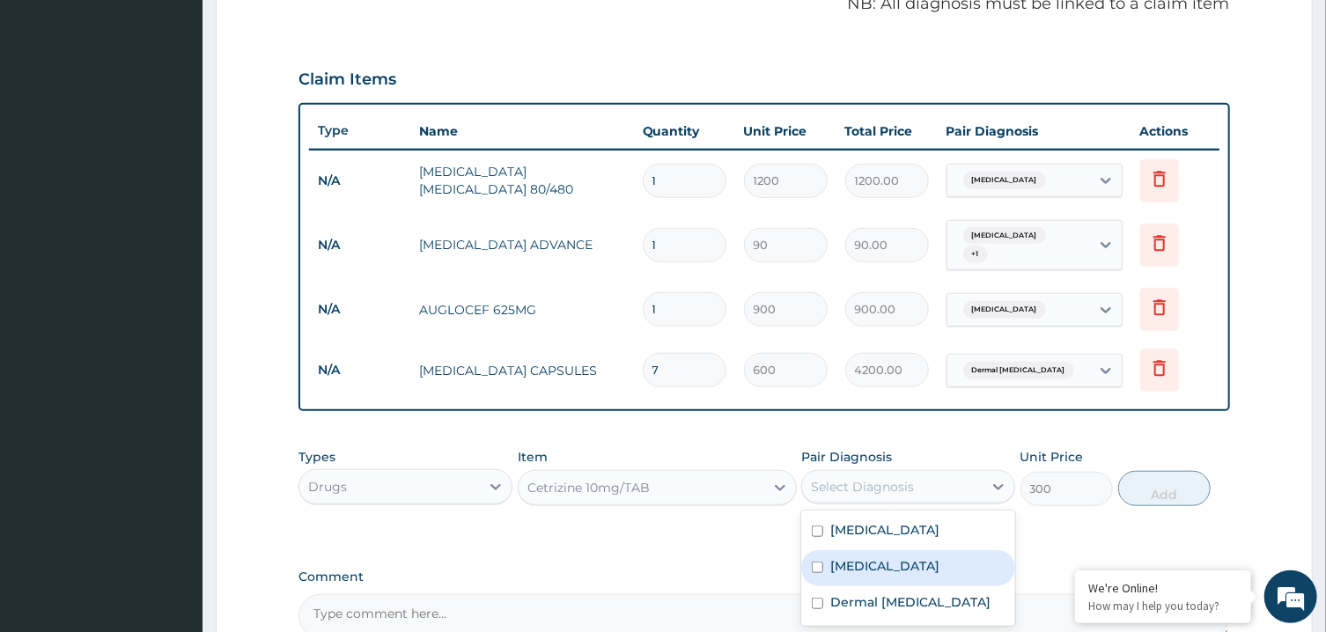
click at [890, 556] on div "Sepsis" at bounding box center [908, 568] width 214 height 36
checkbox input "true"
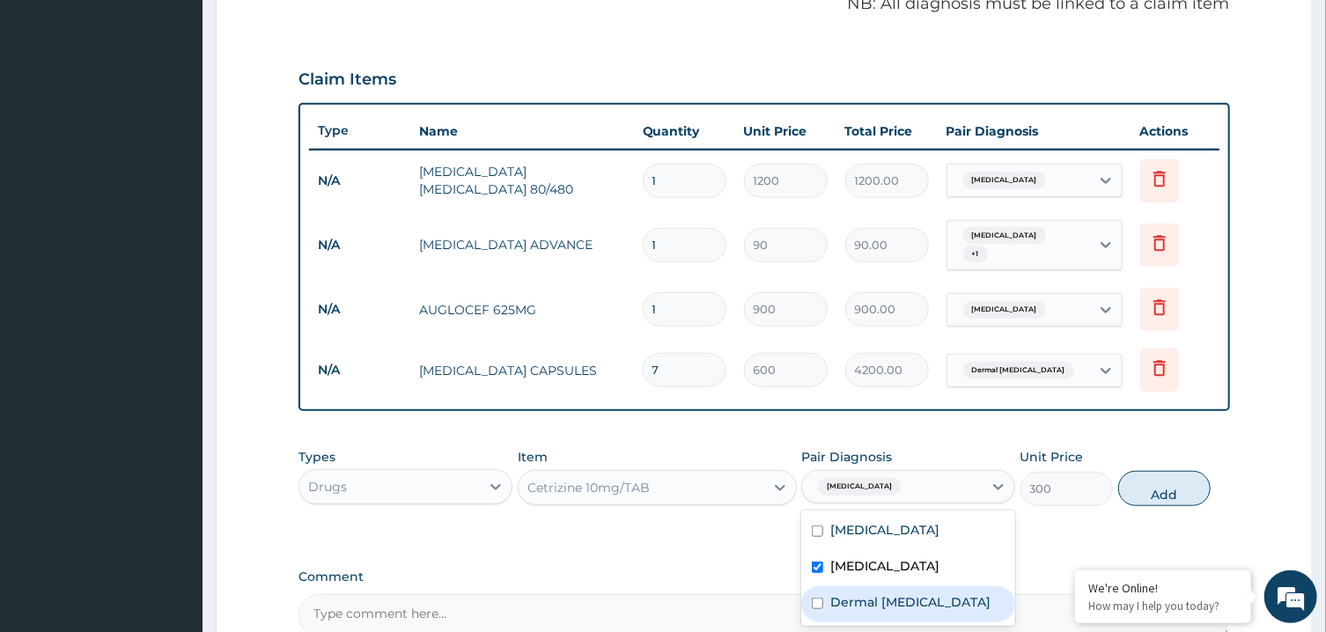
click at [903, 593] on label "Dermal mycosis" at bounding box center [910, 602] width 160 height 18
checkbox input "true"
click at [1162, 473] on button "Add" at bounding box center [1164, 488] width 93 height 35
type input "0"
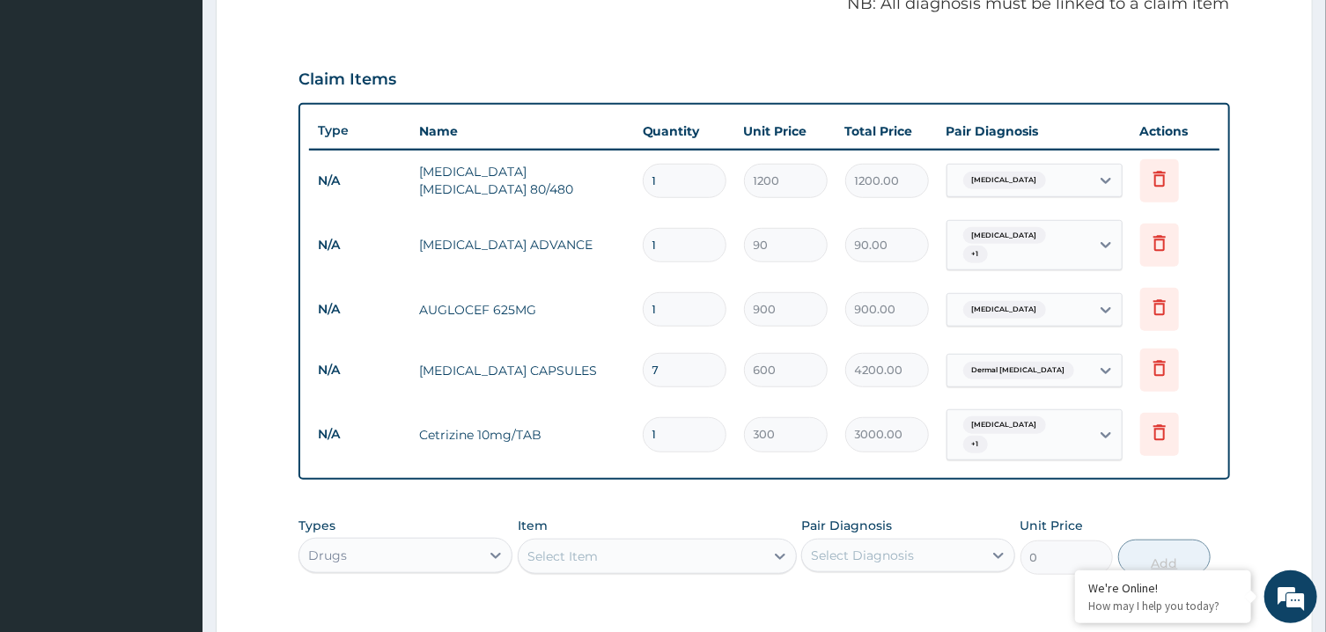
type input "10"
type input "3000.00"
type input "10"
click at [684, 296] on input "1" at bounding box center [685, 309] width 84 height 34
type input "14"
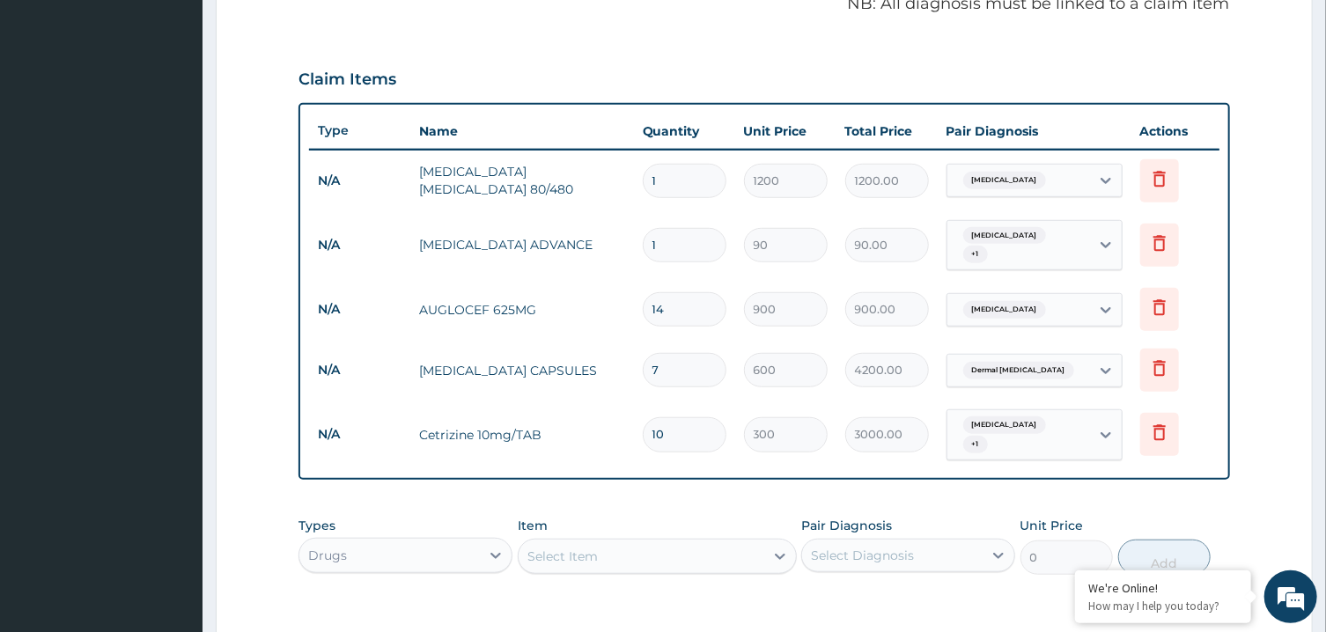
type input "12600.00"
type input "14"
click at [687, 243] on input "1" at bounding box center [685, 245] width 84 height 34
type input "3"
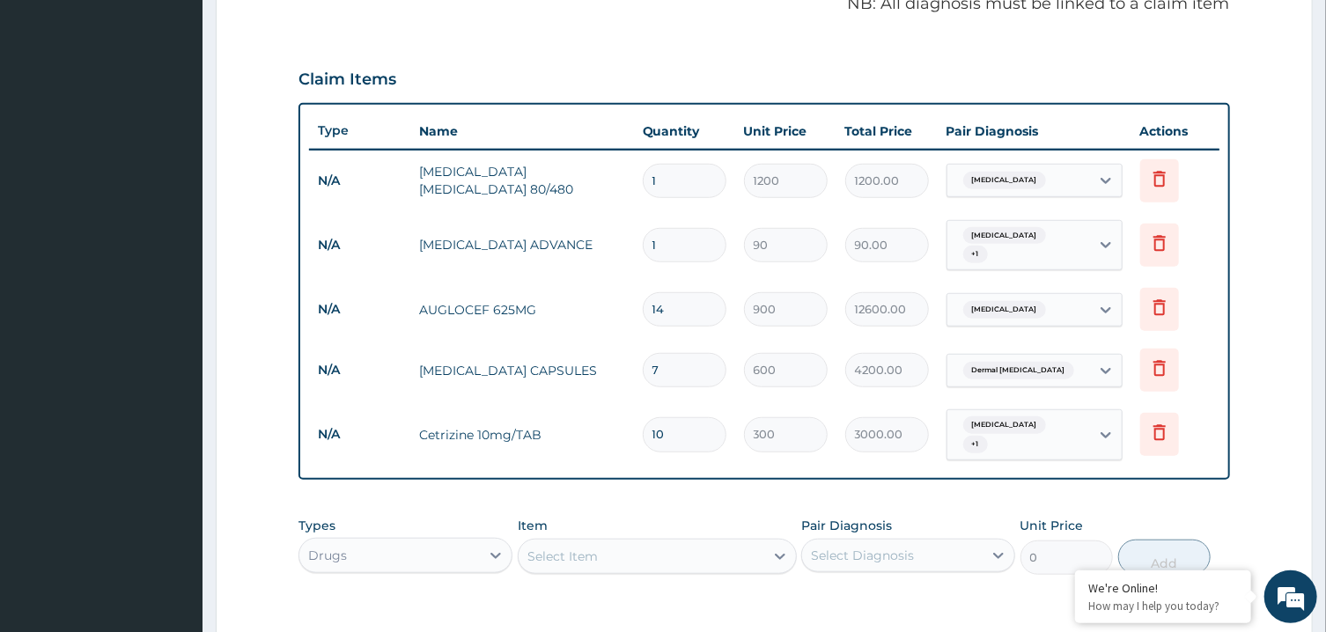
type input "270.00"
type input "30"
type input "2700.00"
type input "30"
click at [682, 187] on input "1" at bounding box center [685, 181] width 84 height 34
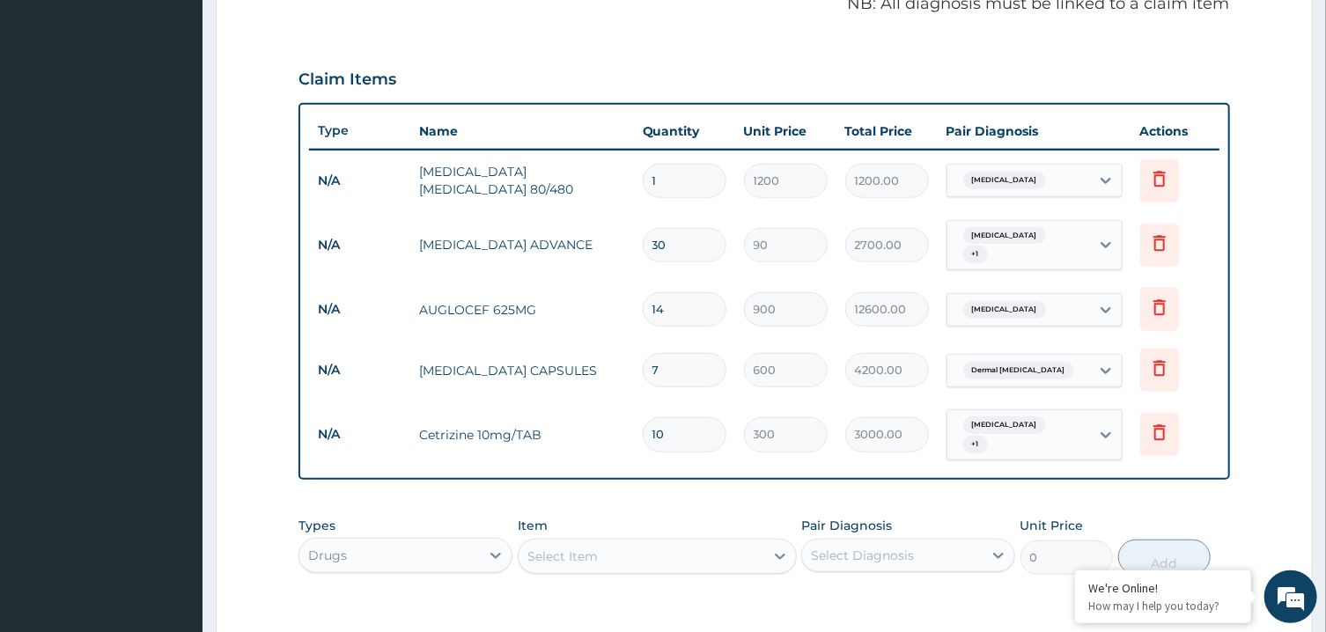
click at [682, 187] on input "1" at bounding box center [685, 181] width 84 height 34
type input "6"
type input "7200.00"
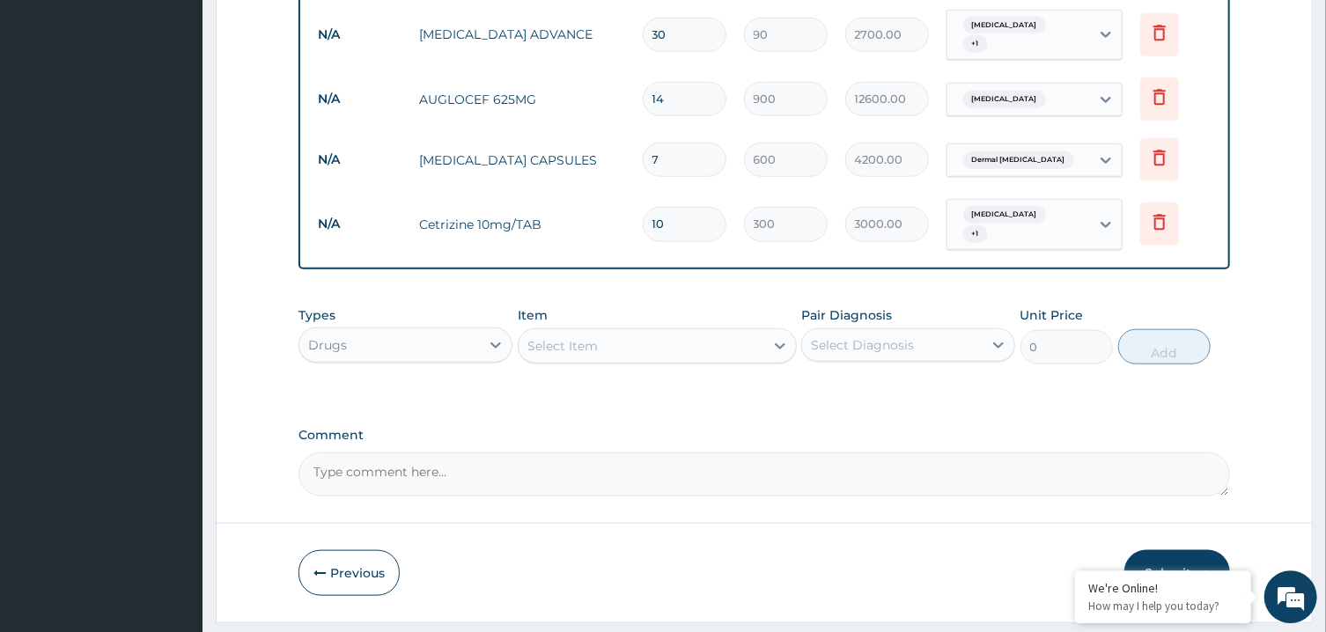
scroll to position [795, 0]
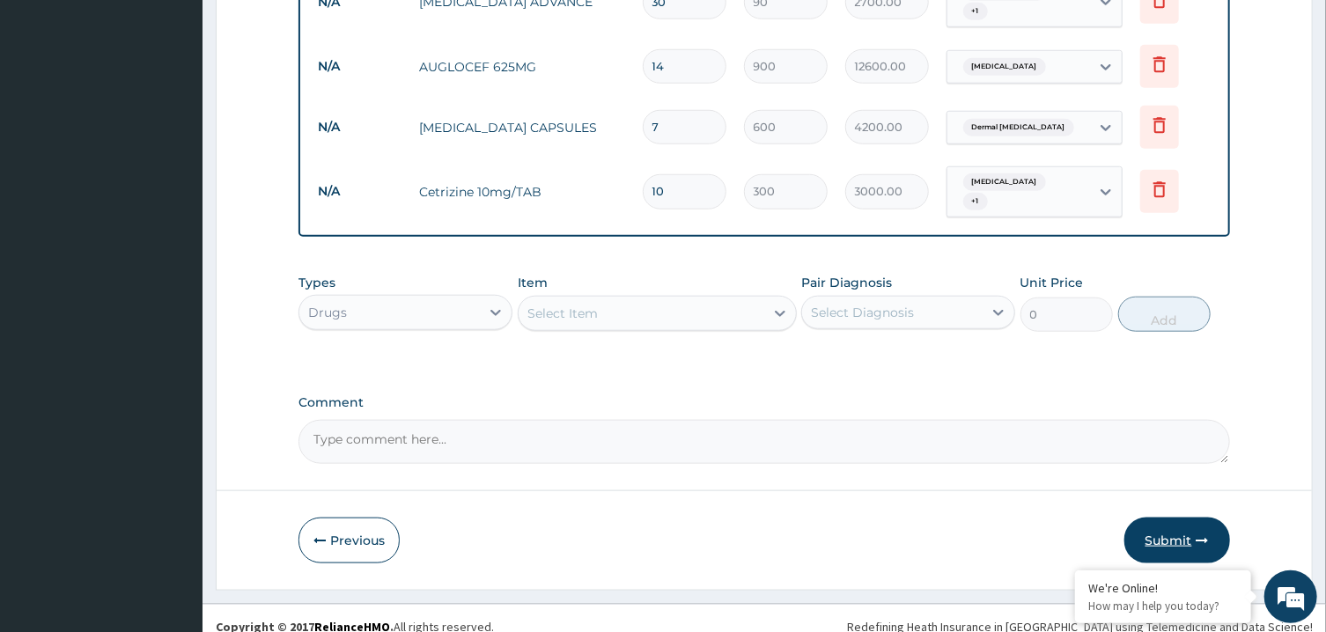
type input "6"
click at [1185, 518] on button "Submit" at bounding box center [1177, 541] width 106 height 46
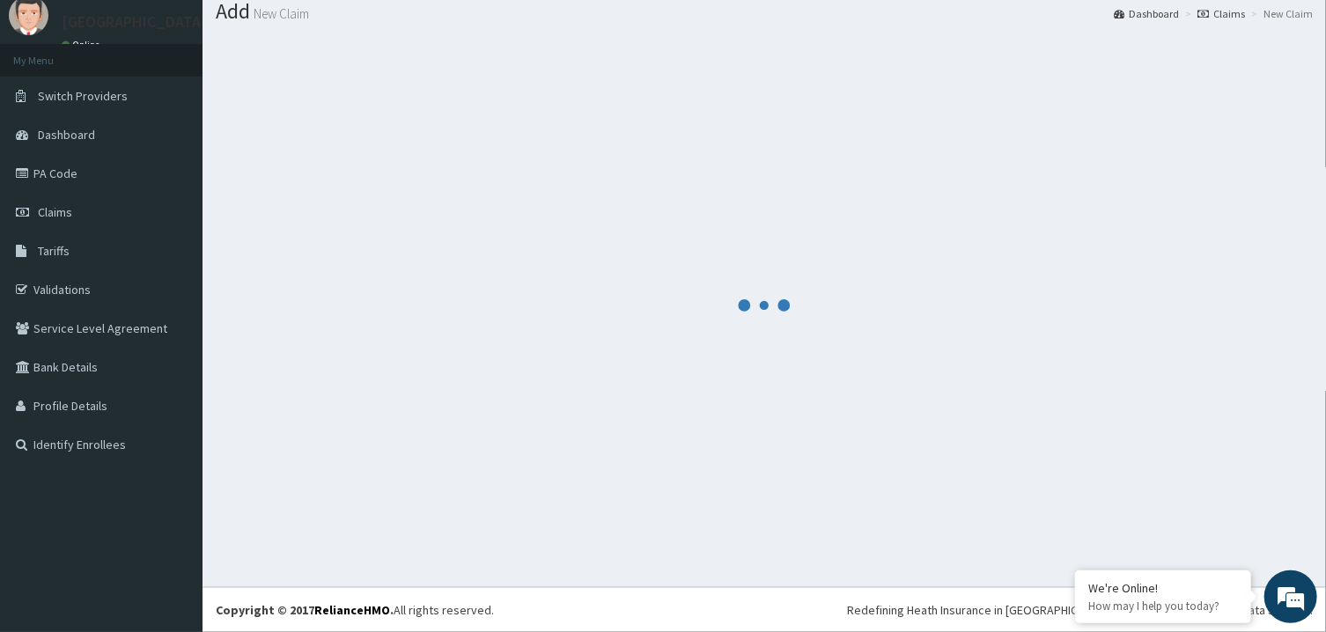
scroll to position [56, 0]
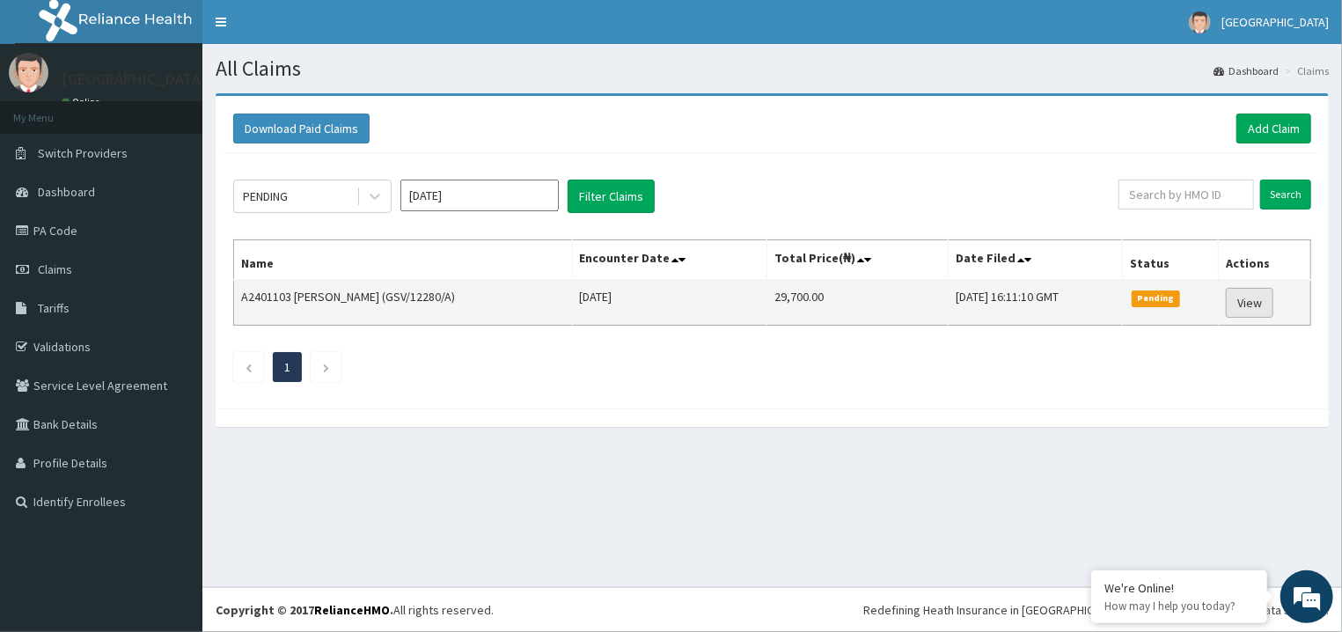
click at [1269, 310] on link "View" at bounding box center [1250, 303] width 48 height 30
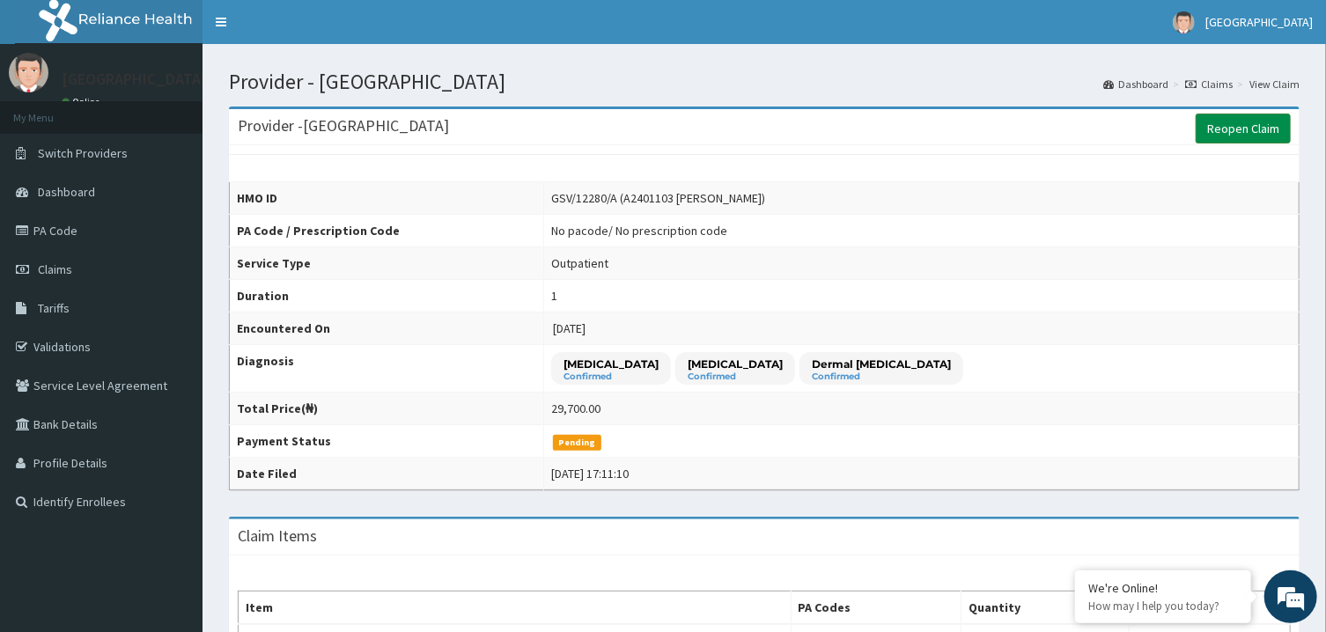
click at [1260, 121] on link "Reopen Claim" at bounding box center [1242, 129] width 95 height 30
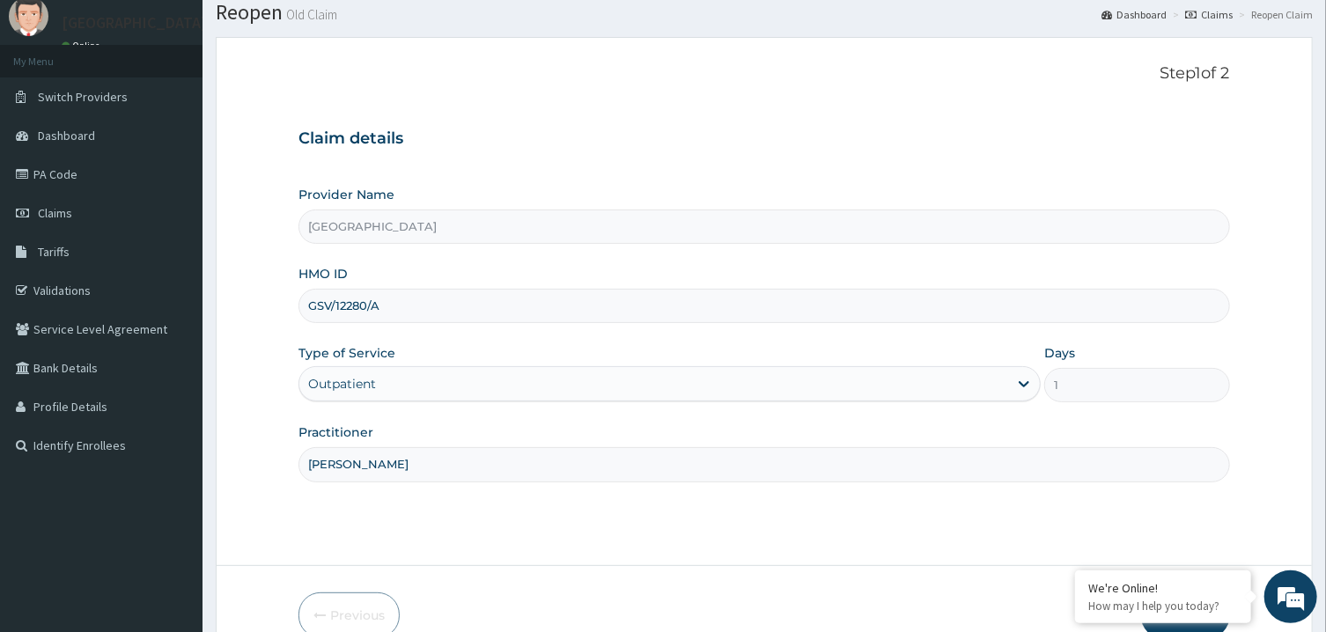
scroll to position [148, 0]
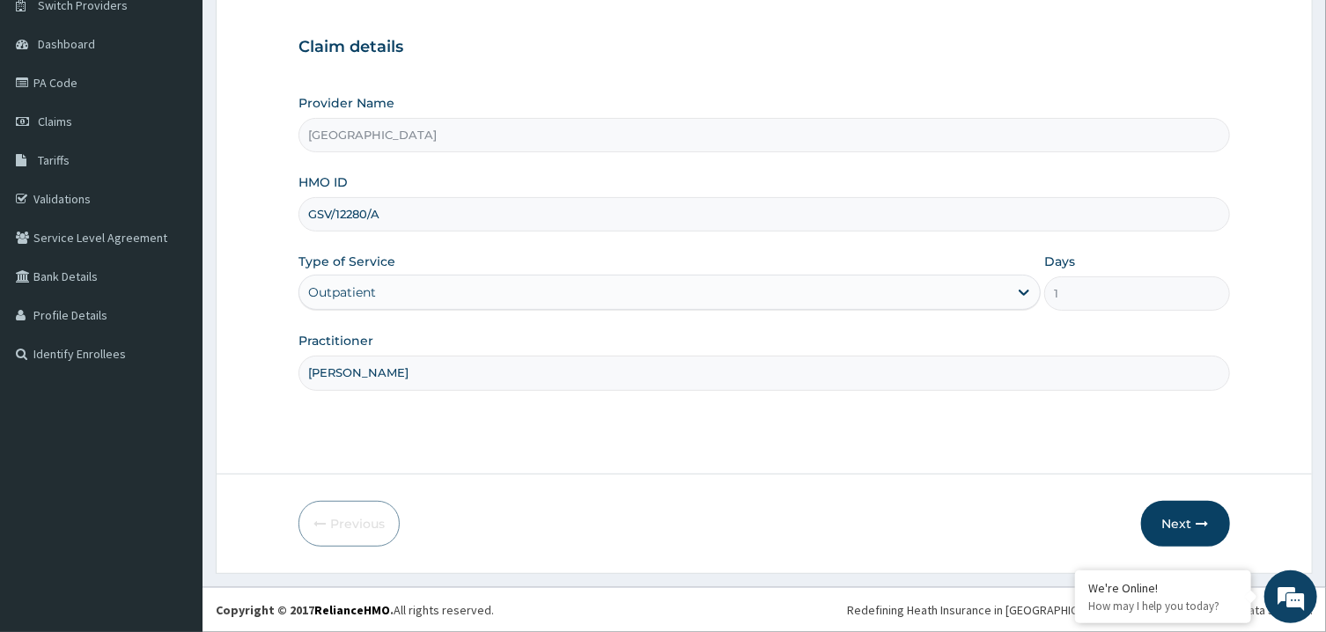
click at [1202, 497] on form "Step 1 of 2 Claim details Provider Name Genezland Hospital HMO ID GSV/12280/A T…" at bounding box center [764, 259] width 1097 height 628
click at [1198, 519] on icon "button" at bounding box center [1202, 524] width 12 height 12
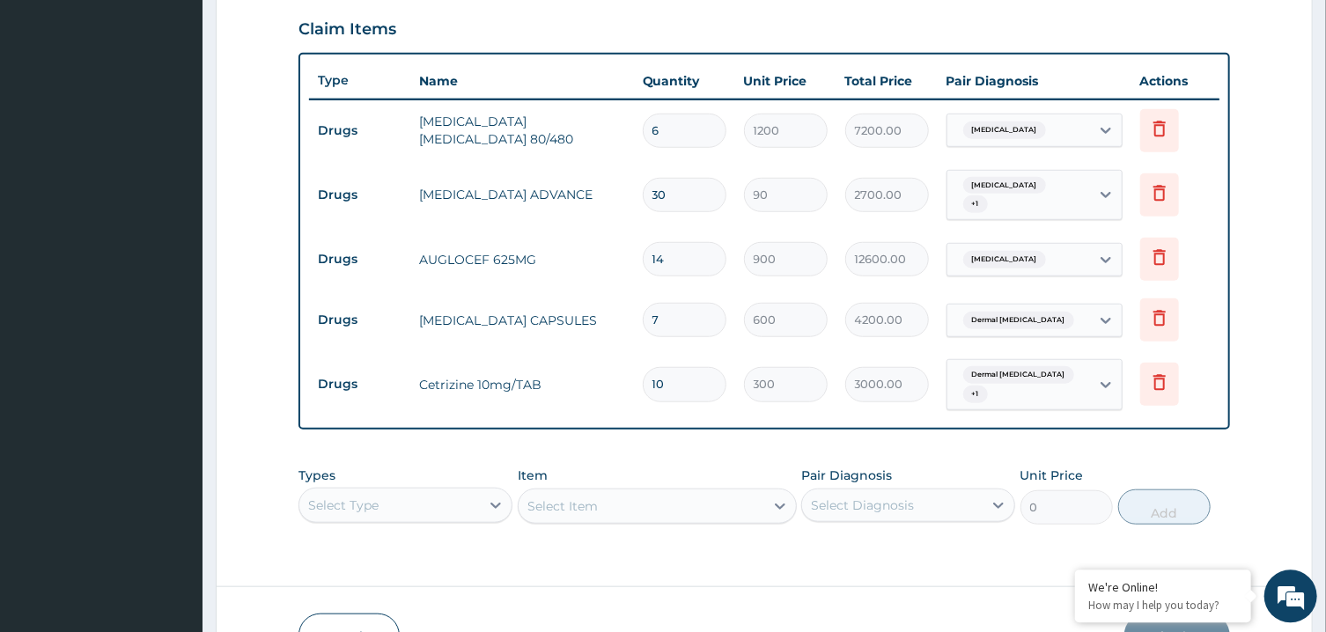
scroll to position [651, 0]
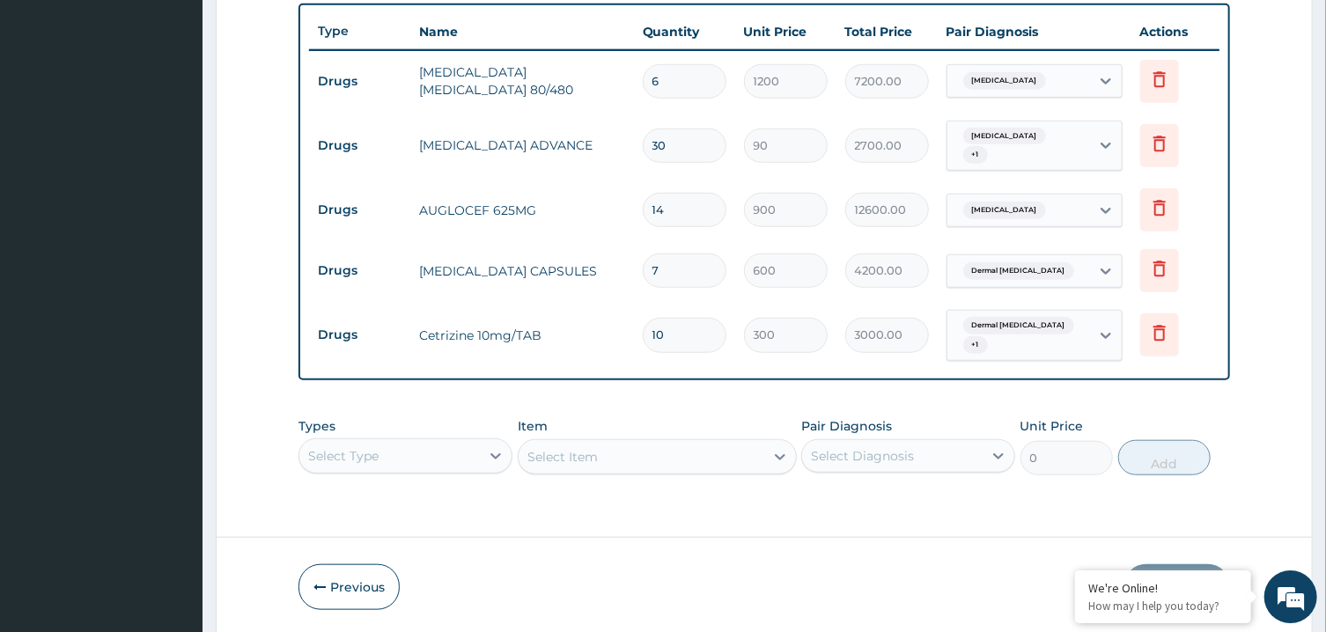
click at [725, 439] on div "Select Item" at bounding box center [657, 456] width 279 height 35
click at [464, 438] on div "Select Type" at bounding box center [405, 455] width 214 height 35
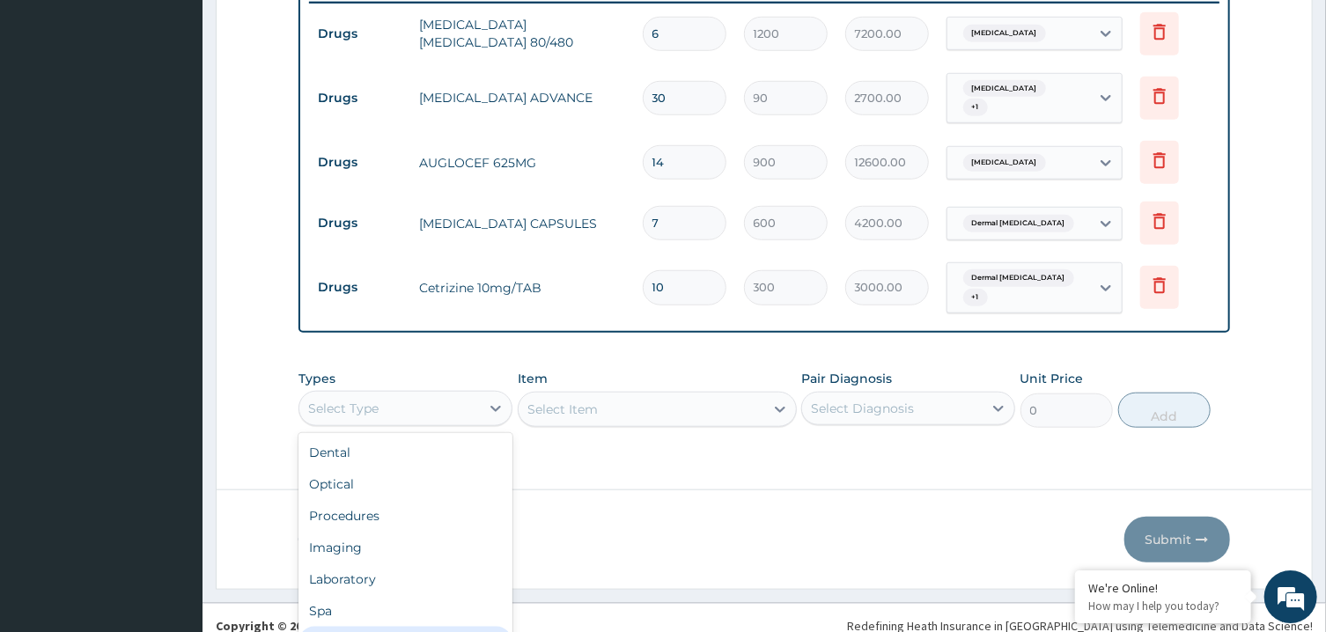
click at [454, 627] on div "Drugs" at bounding box center [405, 643] width 214 height 32
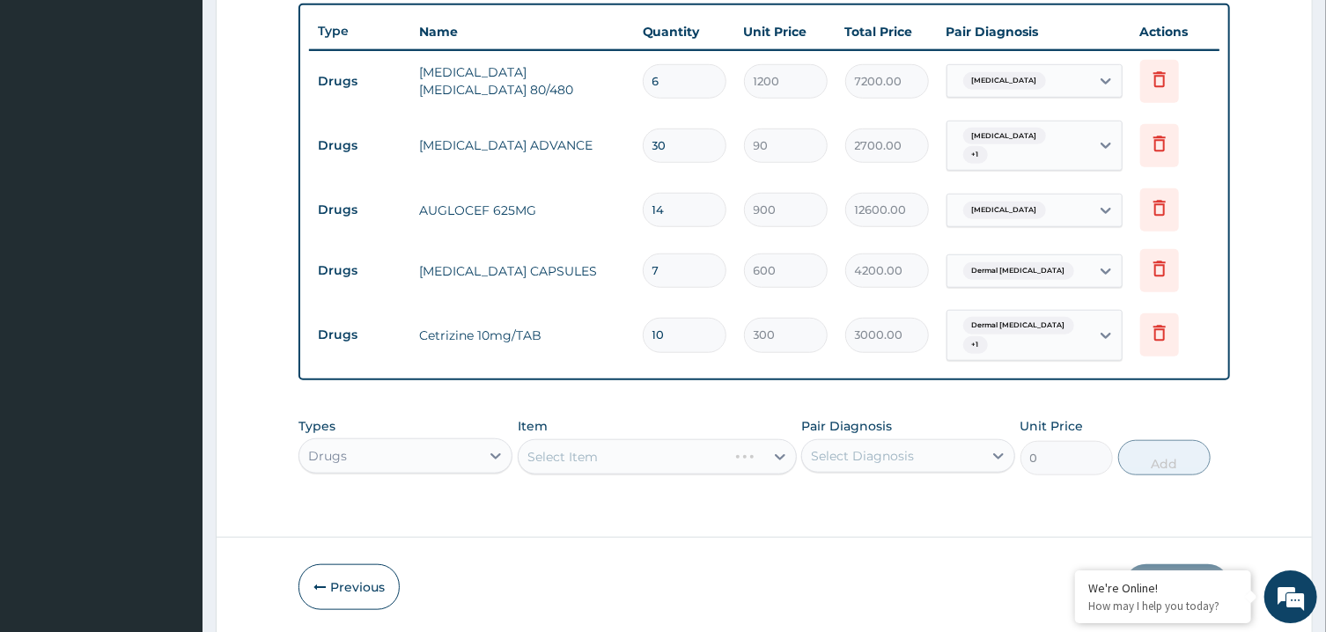
click at [606, 439] on div "Select Item" at bounding box center [657, 456] width 279 height 35
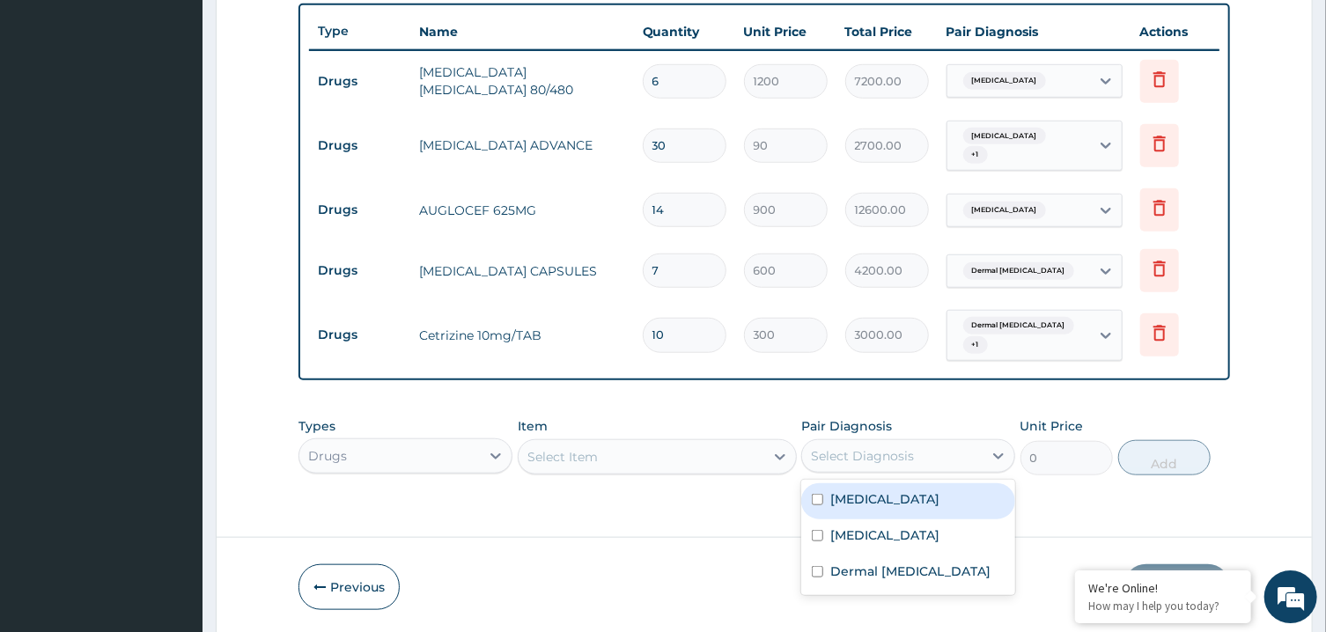
click at [828, 447] on div "Select Diagnosis" at bounding box center [862, 456] width 103 height 18
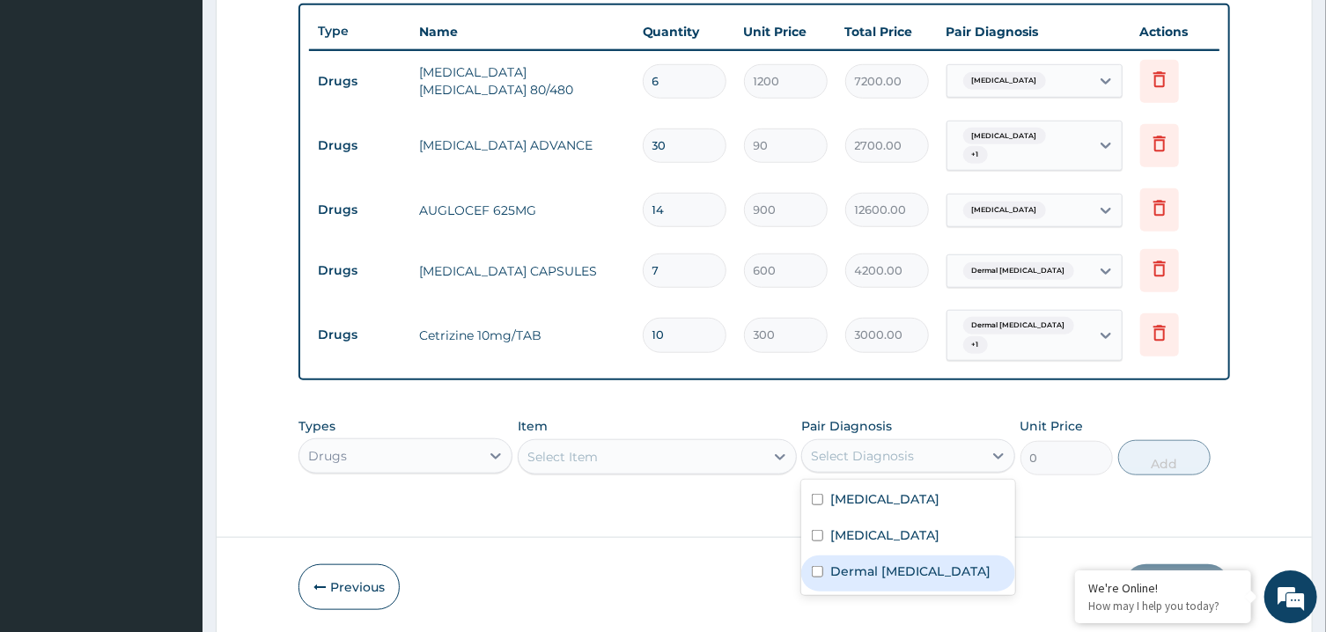
click at [849, 562] on label "Dermal mycosis" at bounding box center [910, 571] width 160 height 18
checkbox input "true"
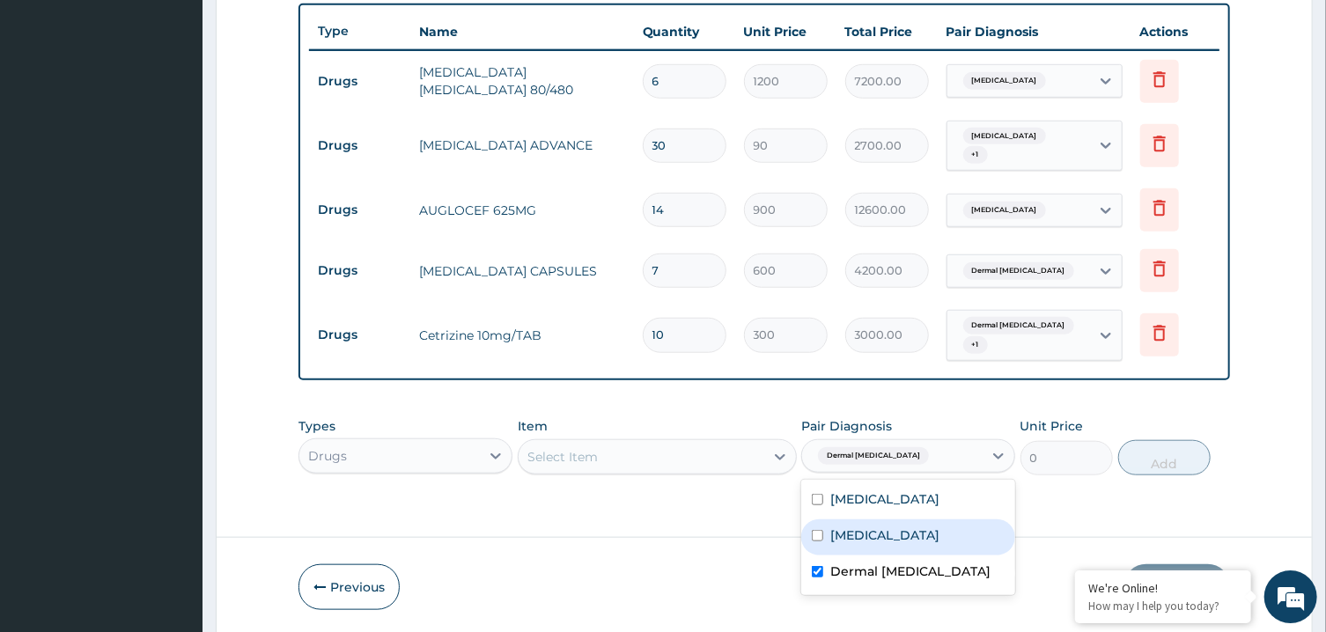
click at [850, 526] on label "Sepsis" at bounding box center [884, 535] width 109 height 18
checkbox input "true"
click at [732, 439] on div "Item Select Item" at bounding box center [657, 446] width 279 height 58
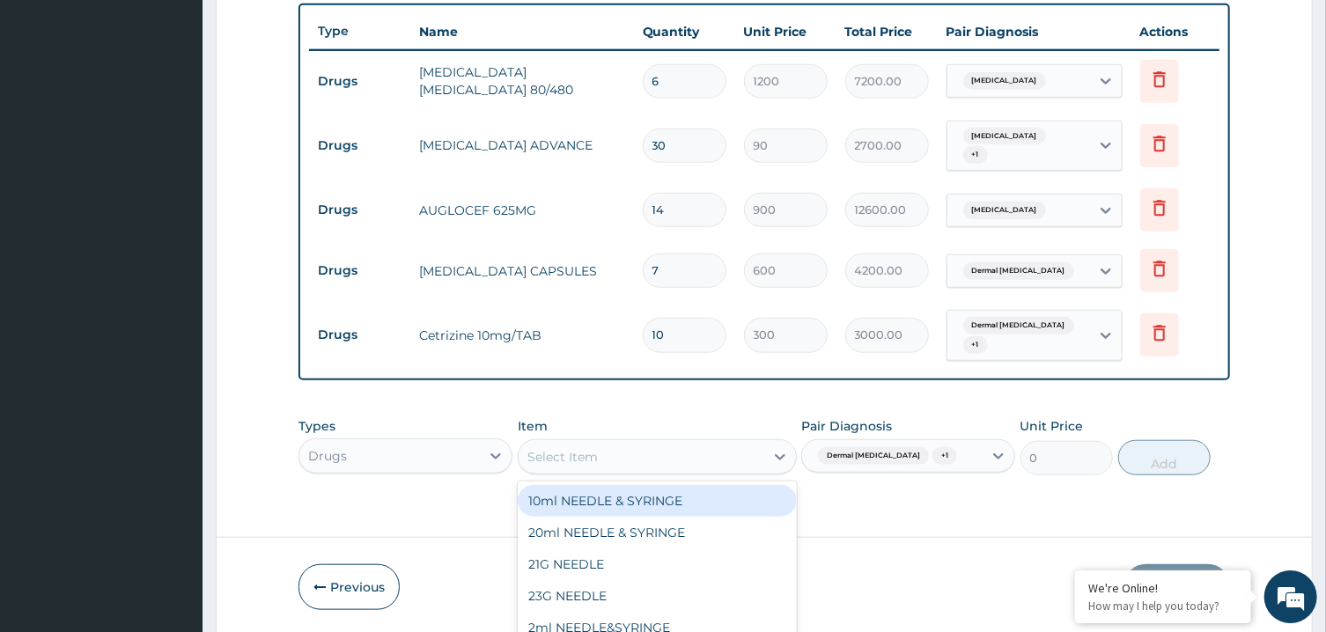
scroll to position [49, 0]
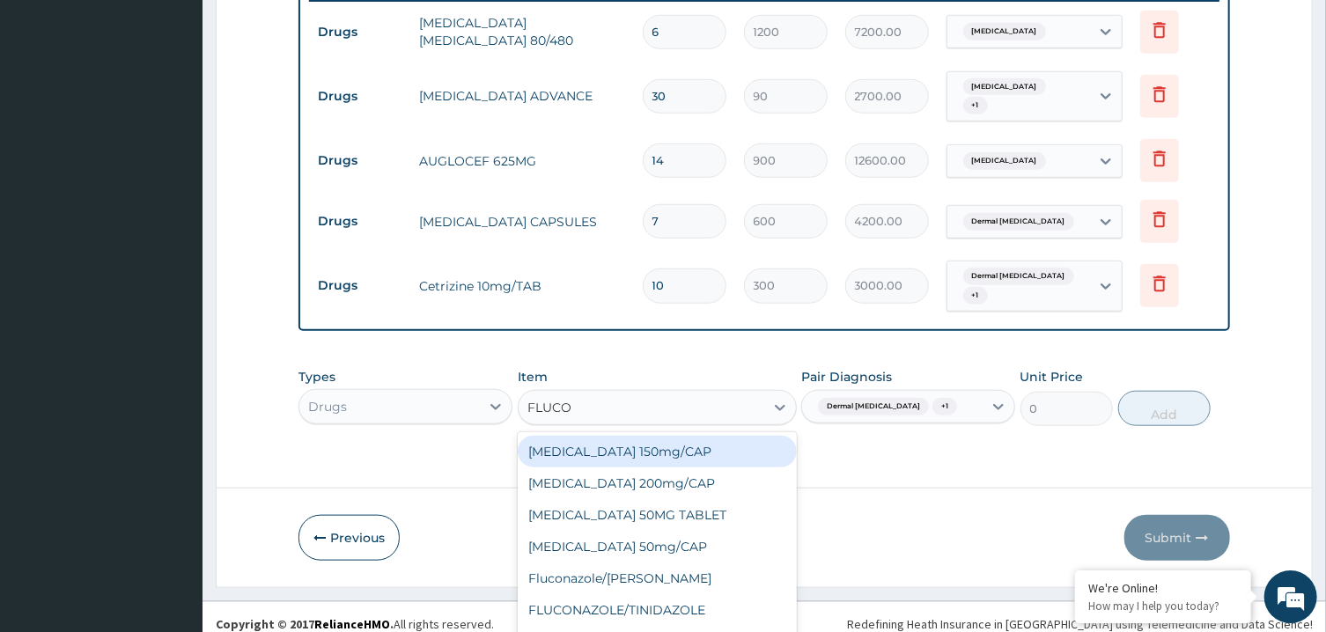
type input "FLUCON"
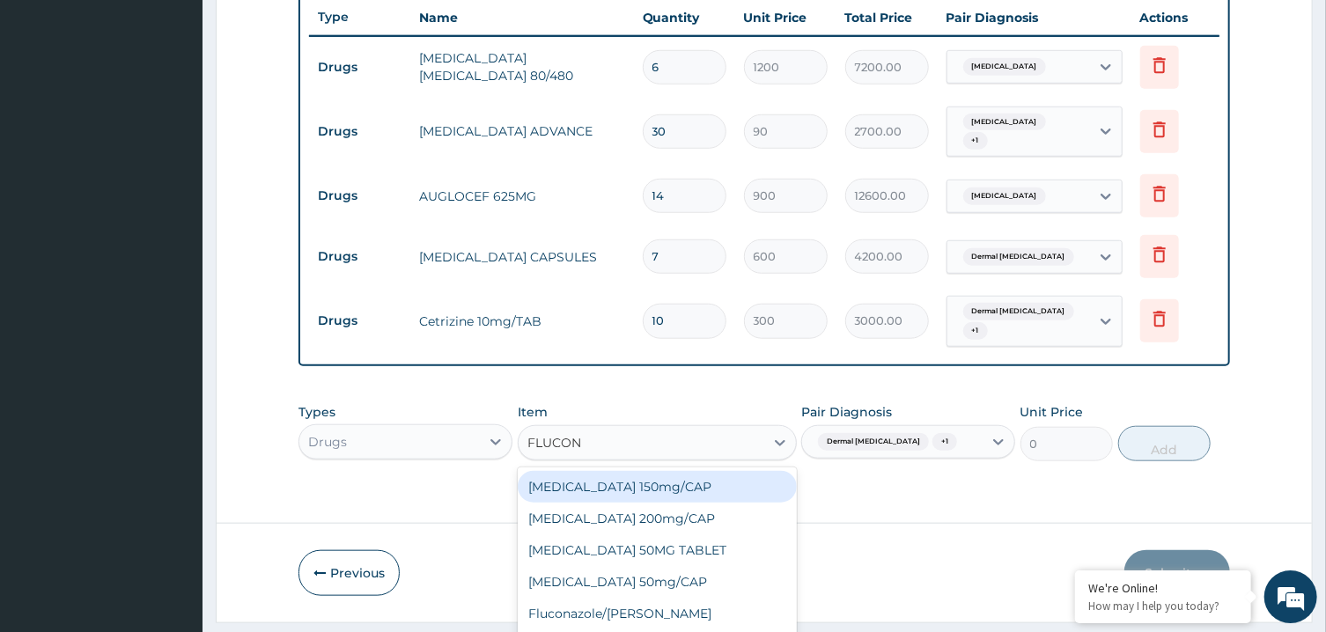
click at [724, 474] on div "Fluconazole 150mg/CAP" at bounding box center [657, 487] width 279 height 32
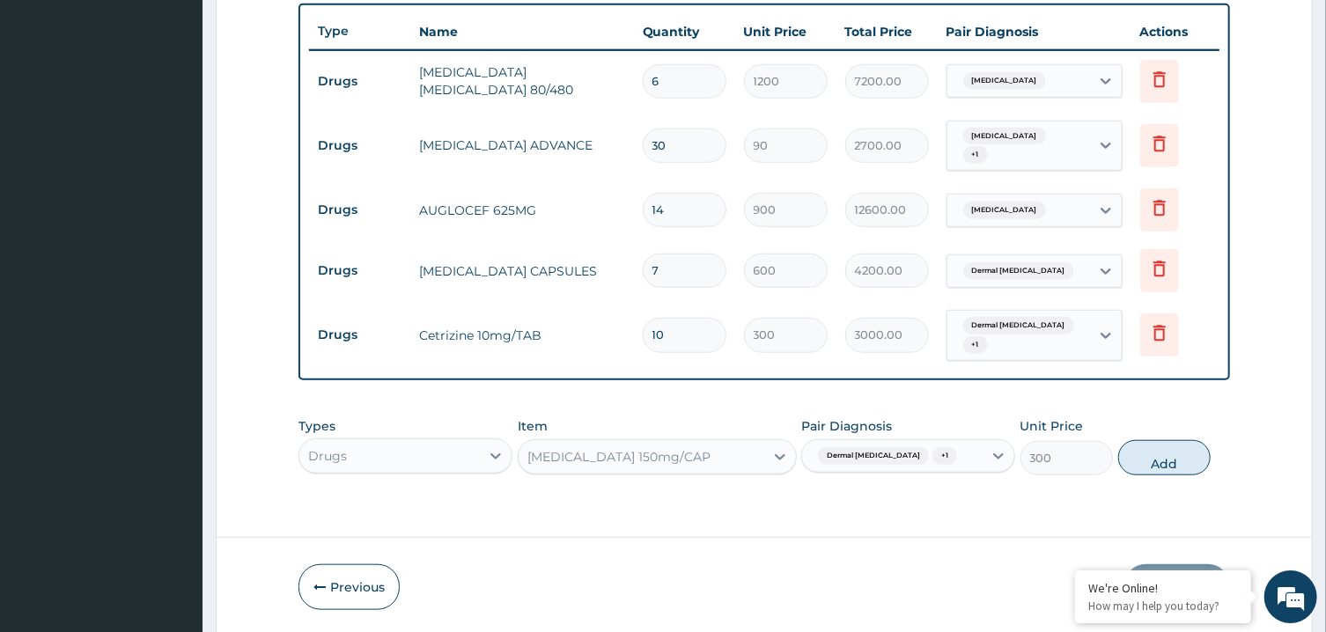
scroll to position [0, 0]
click at [1135, 440] on button "Add" at bounding box center [1164, 457] width 93 height 35
type input "0"
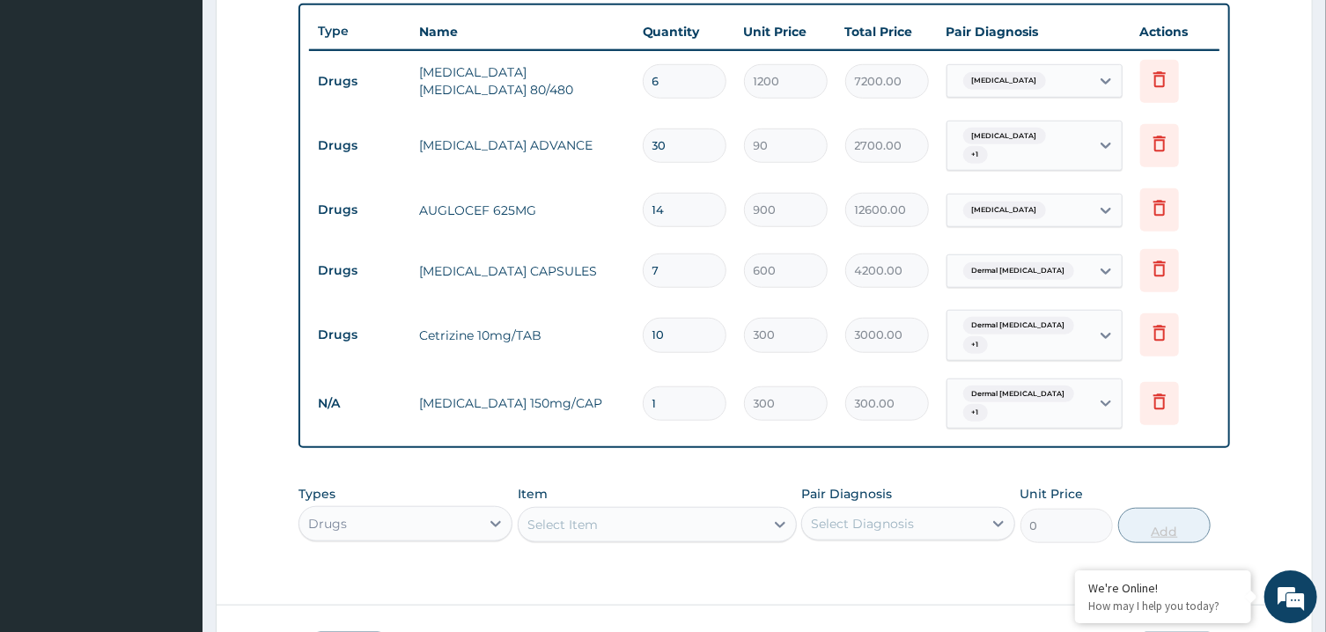
type input "0.00"
type input "7"
type input "2100.00"
type input "7"
click at [1151, 263] on icon at bounding box center [1159, 268] width 21 height 21
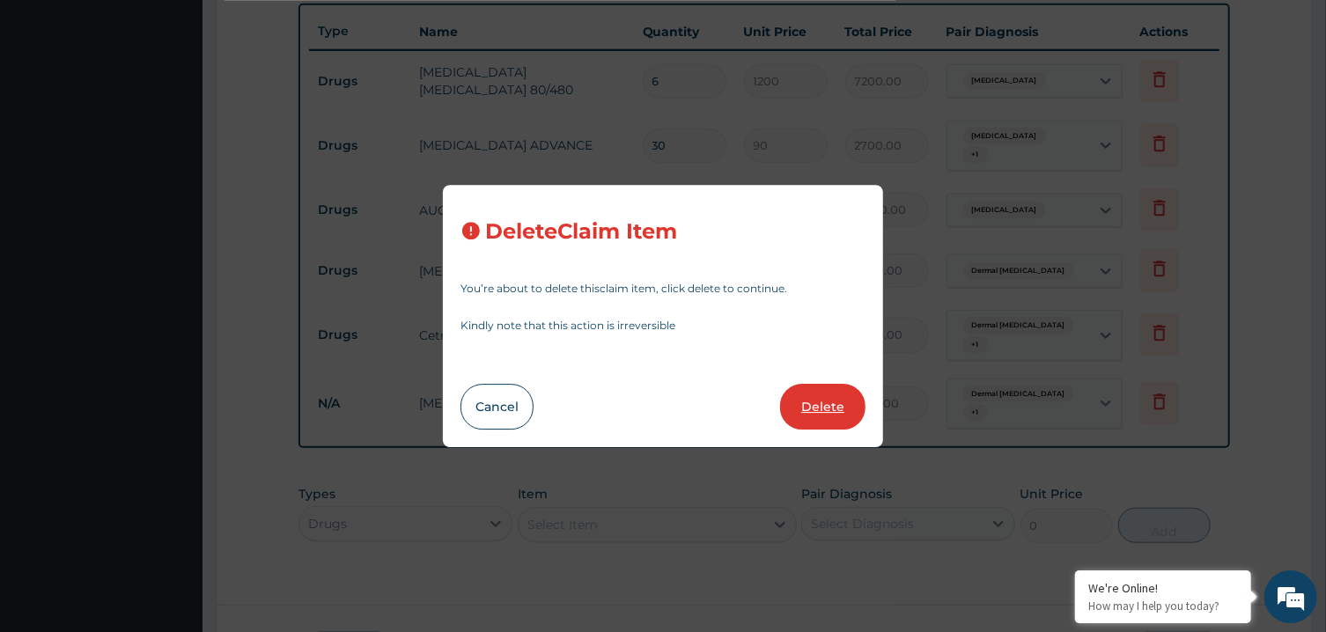
click at [806, 429] on button "Delete" at bounding box center [822, 407] width 85 height 46
type input "10"
type input "300"
type input "3000.00"
type input "7"
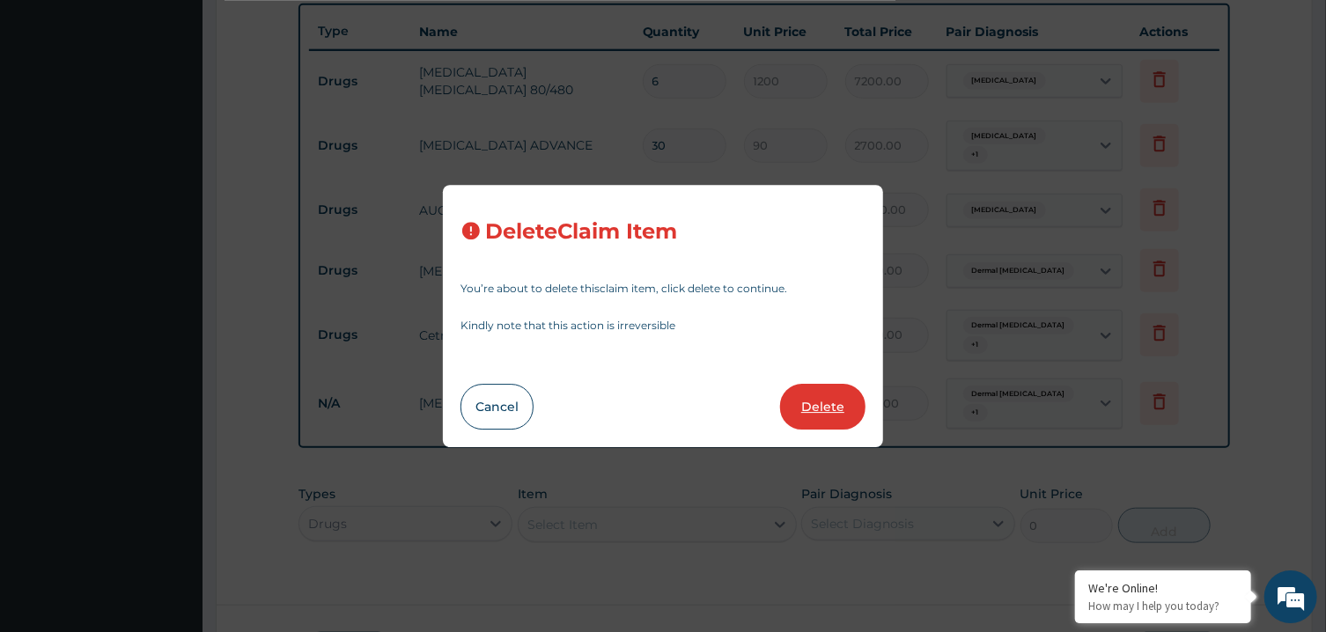
type input "2100.00"
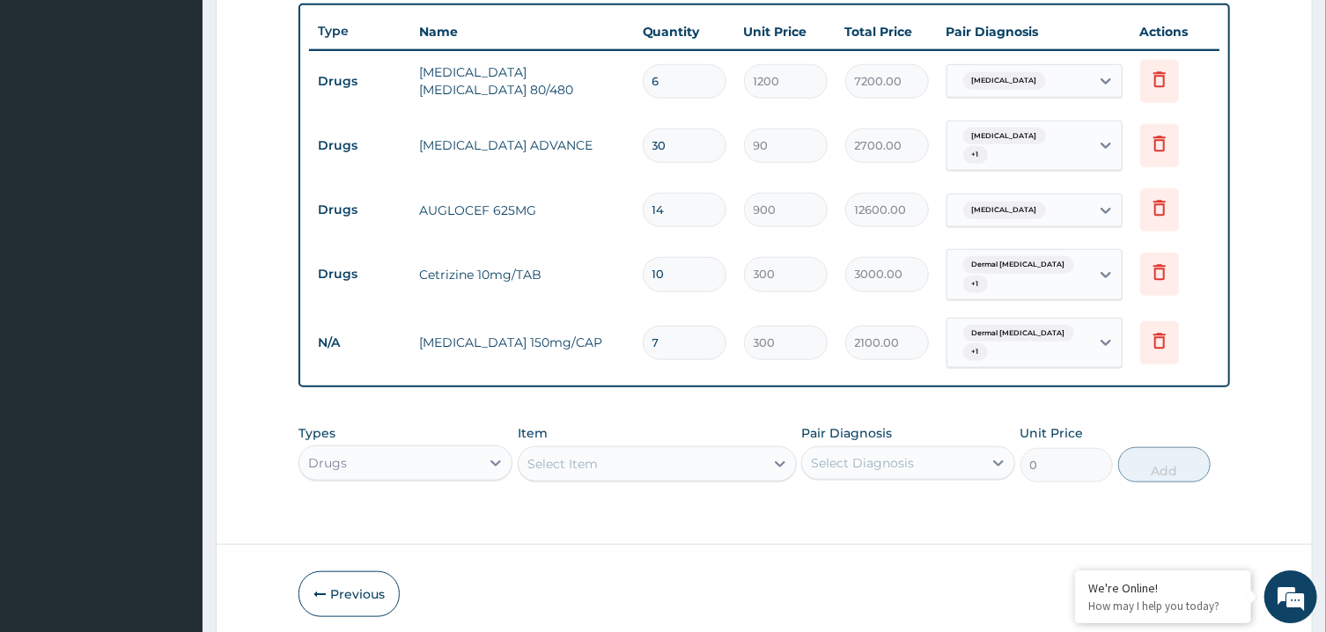
scroll to position [697, 0]
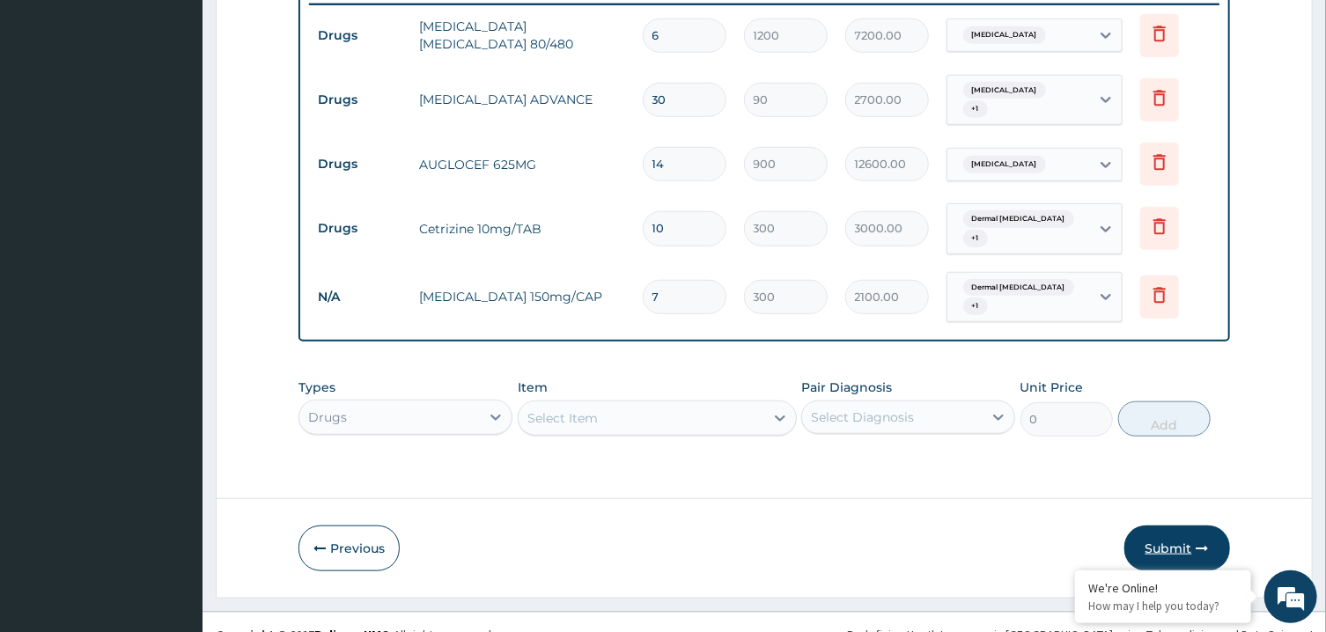
click at [1189, 536] on button "Submit" at bounding box center [1177, 549] width 106 height 46
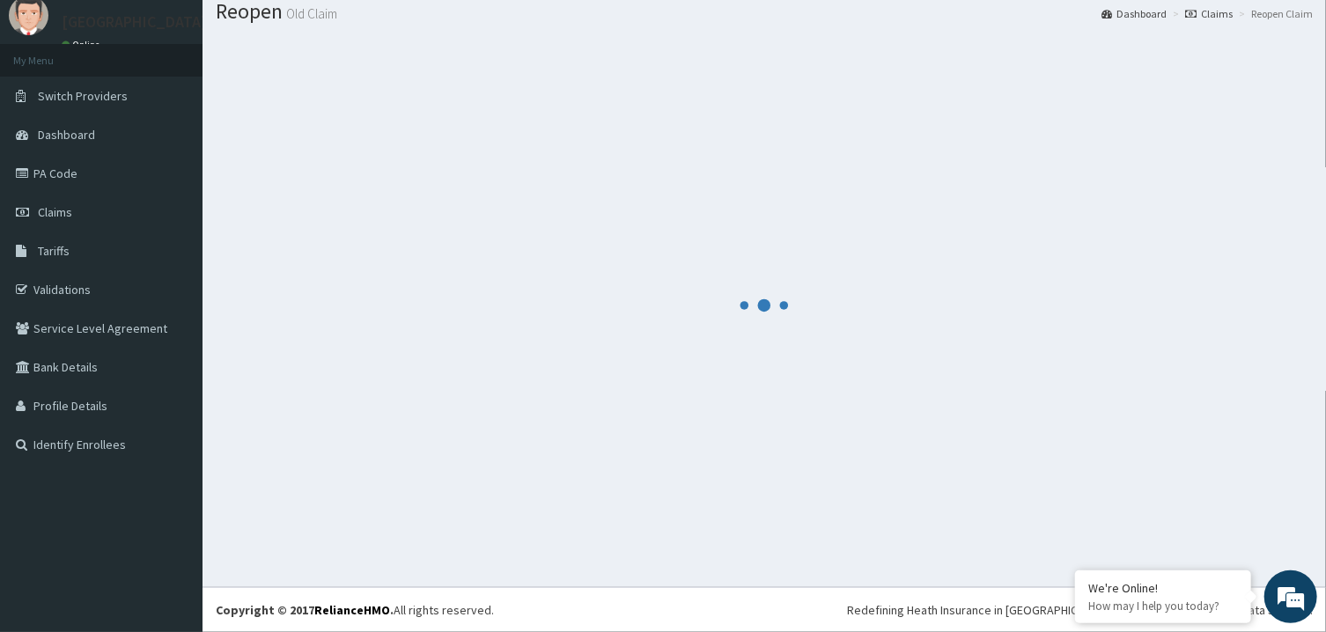
scroll to position [56, 0]
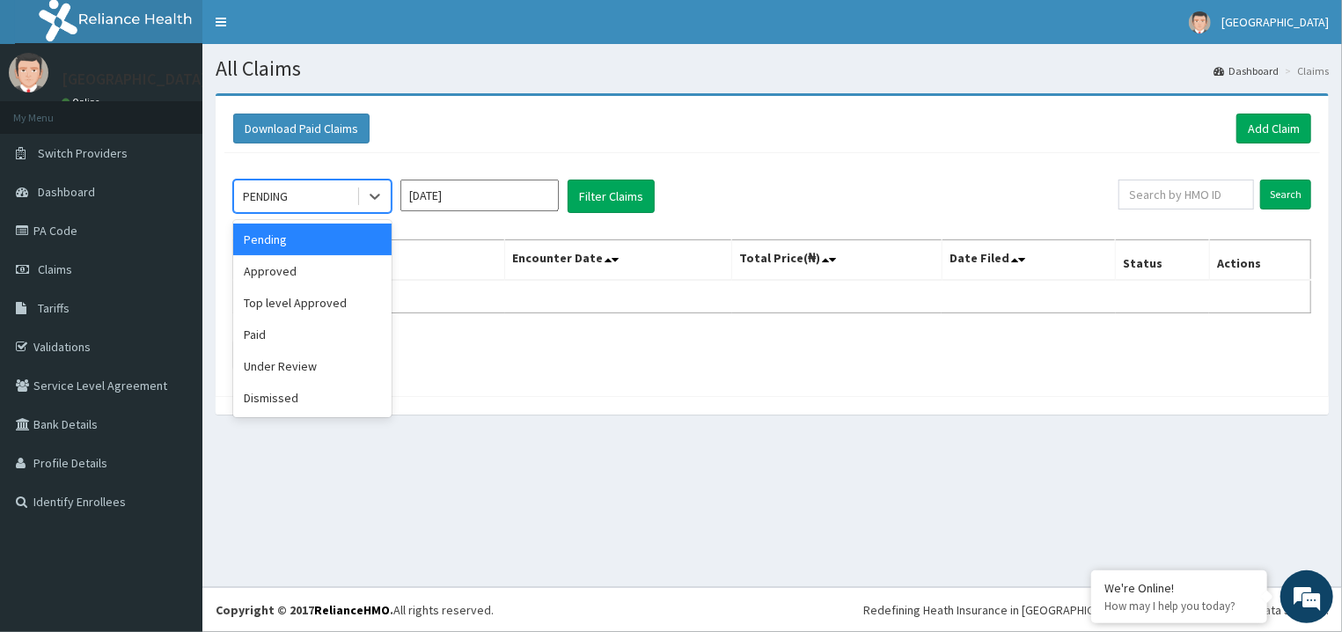
click at [346, 200] on div "PENDING" at bounding box center [295, 196] width 122 height 28
click at [346, 263] on div "Approved" at bounding box center [312, 271] width 158 height 32
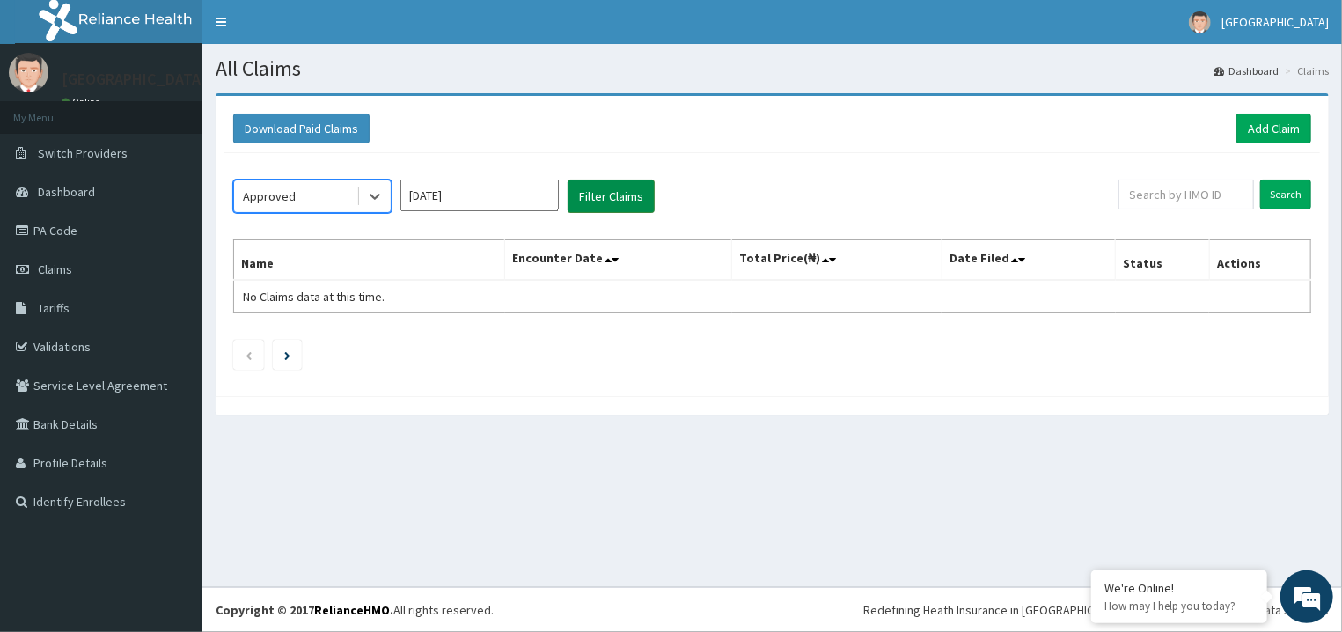
click at [618, 191] on button "Filter Claims" at bounding box center [611, 196] width 87 height 33
